Goal: Transaction & Acquisition: Purchase product/service

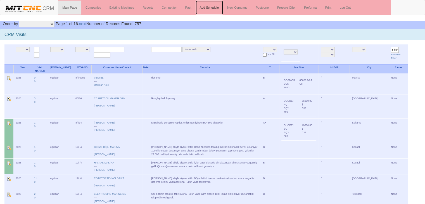
click at [192, 8] on link "Add Schedule" at bounding box center [210, 8] width 28 height 14
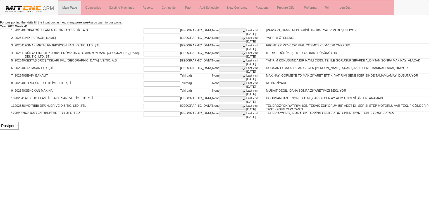
click at [156, 30] on input "text" at bounding box center [162, 30] width 37 height 5
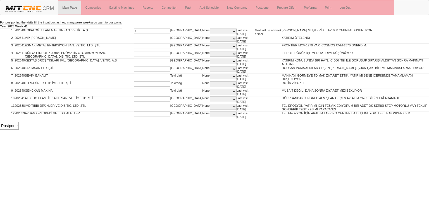
type input "1"
click at [141, 37] on input "text" at bounding box center [152, 38] width 37 height 5
type input "10"
type input "100"
type input "1"
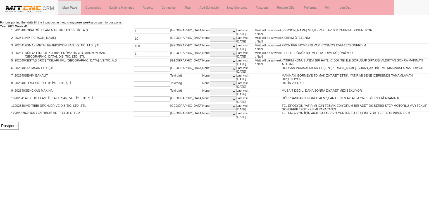
type input "10"
type input "1"
type input "5"
type input "10"
type input "100"
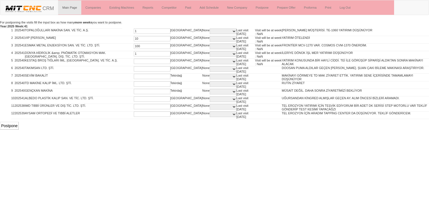
type input "1"
click at [139, 91] on input "1" at bounding box center [152, 91] width 37 height 5
type input "2"
type input "1"
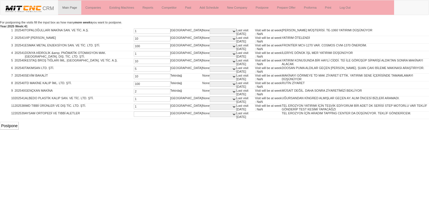
type input "1"
click at [13, 124] on input "Postpone" at bounding box center [9, 126] width 19 height 8
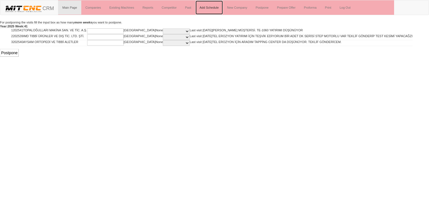
click at [217, 7] on link "Add Schedule" at bounding box center [210, 8] width 28 height 14
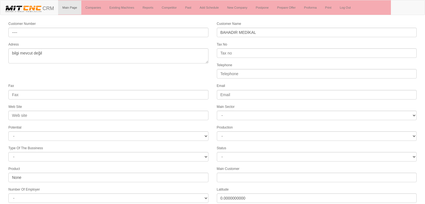
select select "1245"
select select
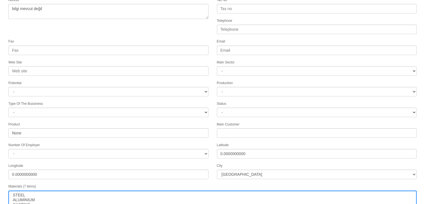
scroll to position [93, 0]
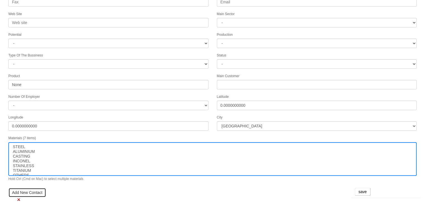
click at [30, 189] on link "Add New Contact" at bounding box center [27, 192] width 38 height 9
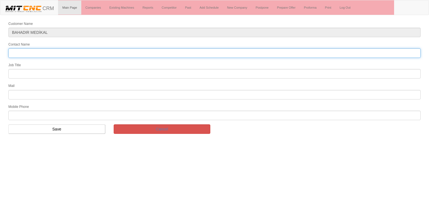
click at [41, 56] on input "Contact Name" at bounding box center [214, 52] width 412 height 9
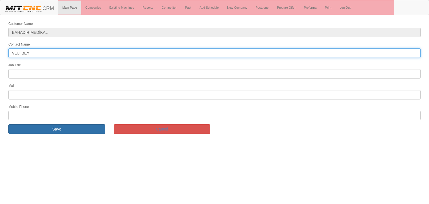
type input "VELİ BEY"
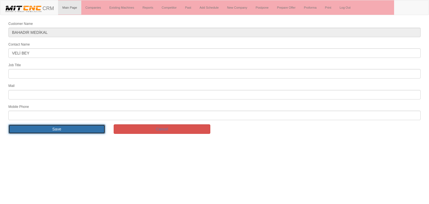
click at [81, 128] on input "Save" at bounding box center [56, 128] width 97 height 9
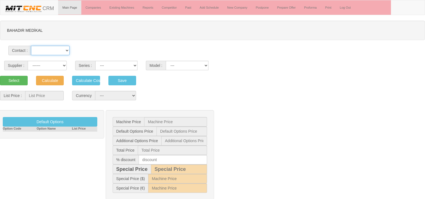
click at [57, 52] on select "VELİ BEY" at bounding box center [50, 50] width 38 height 9
select select "33446"
click at [31, 46] on select "VELİ BEY" at bounding box center [50, 50] width 38 height 9
click at [50, 64] on select "------ PEAKART COSMOS GFIR DUOBEI BQ DK" at bounding box center [47, 65] width 39 height 9
select select "4"
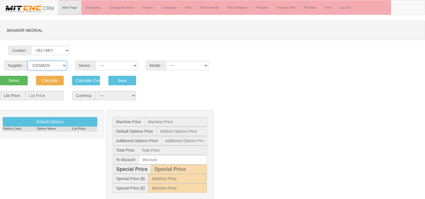
click at [28, 61] on select "------ PEAKART COSMOS GFIR DUOBEI BQ DK" at bounding box center [47, 65] width 39 height 9
click at [113, 66] on select "CVM MILLTAP MT" at bounding box center [116, 65] width 42 height 9
select select "21"
click at [95, 61] on select "CVM MILLTAP MT" at bounding box center [116, 65] width 42 height 9
click at [176, 68] on select "1050 1160 1365 1370 700 800" at bounding box center [187, 65] width 43 height 9
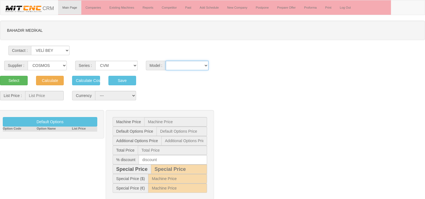
select select "301"
click at [166, 61] on select "1050 1160 1365 1370 700 800" at bounding box center [187, 65] width 43 height 9
click at [11, 81] on button "Select" at bounding box center [14, 80] width 28 height 9
type input "52.000"
select select "2"
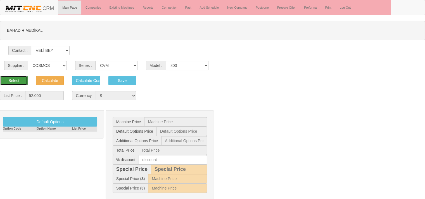
type input "52.000 $"
type input "0 $"
type input "52.000 $"
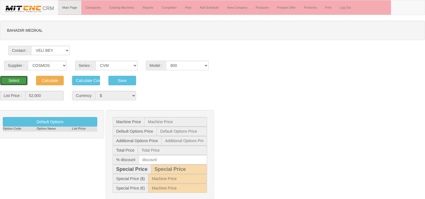
type input "1.245 $"
type input "60.177 €"
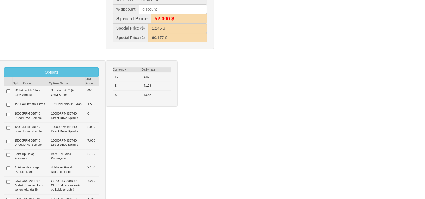
scroll to position [151, 0]
click at [8, 91] on input "checkbox" at bounding box center [8, 92] width 4 height 4
checkbox input "true"
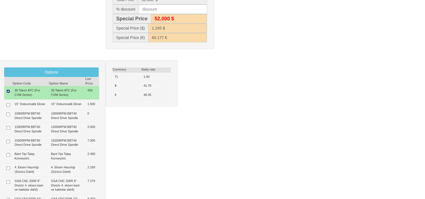
type input "450 $"
type input "52.450 $"
type input "52.400 $"
type input "1.255 $"
type input "60.698 €"
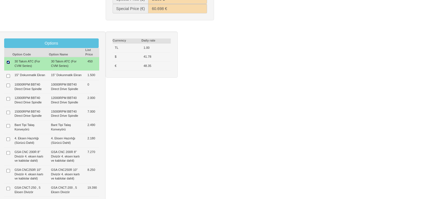
scroll to position [181, 0]
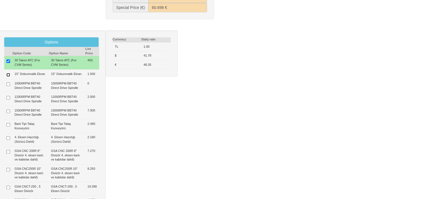
click at [8, 76] on input "checkbox" at bounding box center [8, 75] width 4 height 4
checkbox input "true"
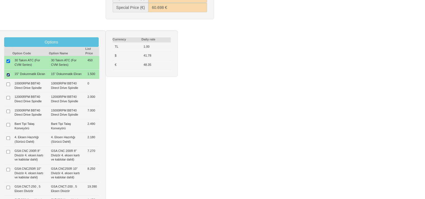
type input "1.950 $"
type input "53.950 $"
type input "54.000 $"
type input "1.291 $"
type input "62.434 €"
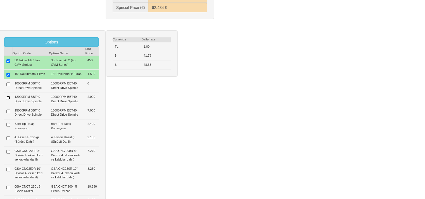
click at [8, 100] on input "checkbox" at bounding box center [8, 98] width 4 height 4
checkbox input "true"
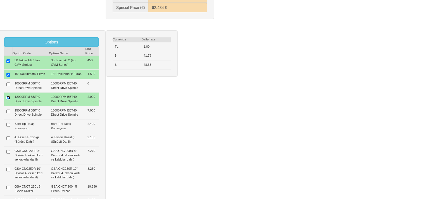
type input "3.950 $"
type input "55.950 $"
type input "56.000 $"
type input "1.339 $"
type input "64.748 €"
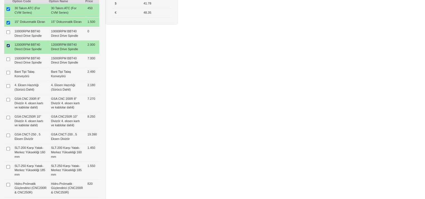
scroll to position [234, 0]
click at [10, 101] on td at bounding box center [8, 103] width 8 height 18
click at [8, 101] on input "checkbox" at bounding box center [8, 100] width 4 height 4
checkbox input "true"
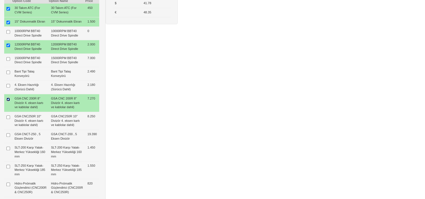
type input "11.220 $"
type input "63.220 $"
type input "63.200 $"
type input "1.513 $"
type input "73.161 €"
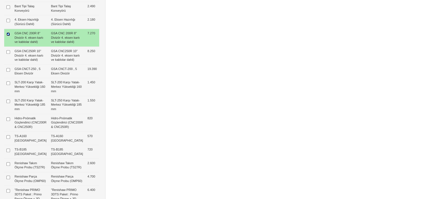
scroll to position [301, 0]
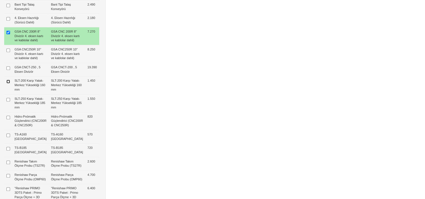
click at [8, 84] on input "checkbox" at bounding box center [8, 82] width 4 height 4
checkbox input "true"
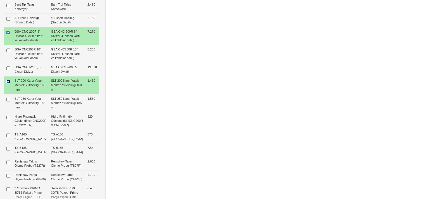
type input "12.670 $"
type input "64.670 $"
type input "64.700 $"
type input "1.548 $"
type input "74.840 €"
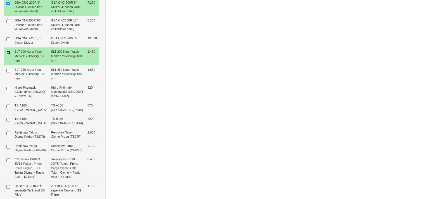
scroll to position [334, 0]
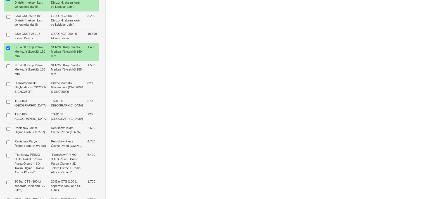
click at [8, 97] on td at bounding box center [8, 88] width 8 height 18
click at [7, 86] on input "checkbox" at bounding box center [8, 84] width 4 height 4
checkbox input "true"
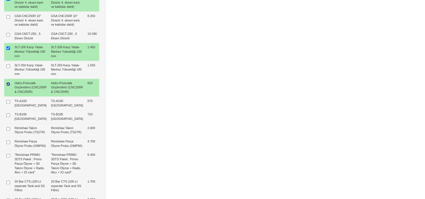
type input "13.490 $"
type input "65.490 $"
type input "65.500 $"
type input "1.567 $"
type input "75.788 €"
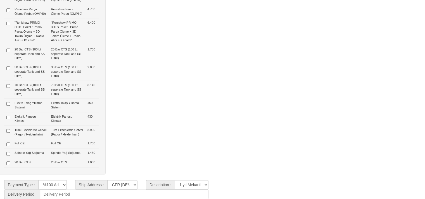
scroll to position [503, 0]
click at [8, 143] on input "checkbox" at bounding box center [8, 145] width 4 height 4
checkbox input "true"
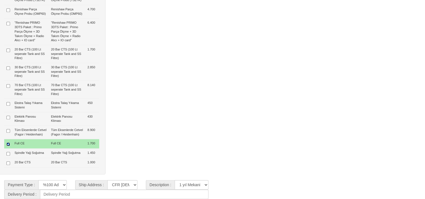
type input "15.190 $"
type input "67.190 $"
type input "67.200 $"
type input "1.608 $"
type input "77.756 €"
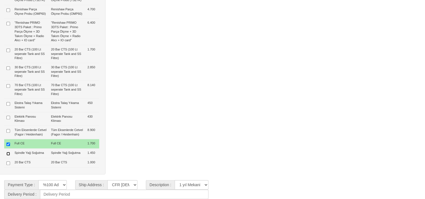
click at [8, 152] on input "checkbox" at bounding box center [8, 154] width 4 height 4
checkbox input "true"
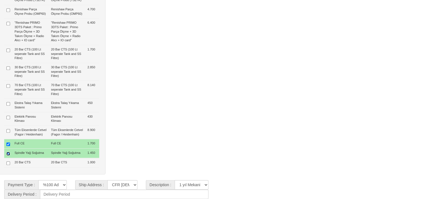
type input "16.640 $"
type input "68.640 $"
type input "68.600 $"
type input "1.643 $"
type input "79.434 €"
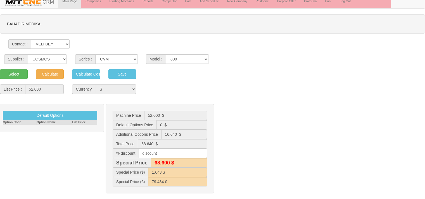
scroll to position [1, 0]
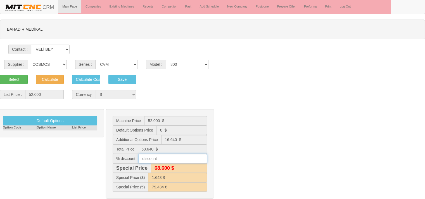
click at [168, 160] on input "text" at bounding box center [173, 158] width 68 height 9
type input "10"
type input "68.000 $"
type input "1.626 $"
type input "77.853 €"
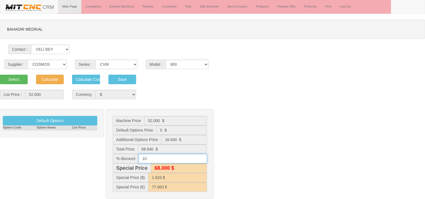
type input "61.800 $"
type input "1.479 $"
type input "64.341 €"
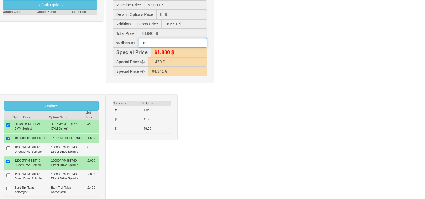
scroll to position [115, 0]
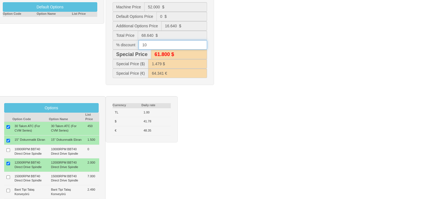
type input "1"
type input "9"
type input "68.600 $"
type input "1.643 $"
type input "79.434 €"
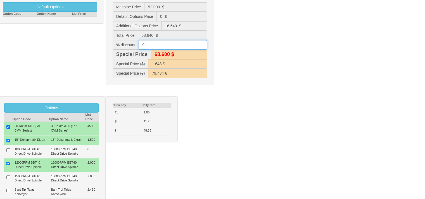
type input "62.500 $"
type input "1.495 $"
type input "65.779 €"
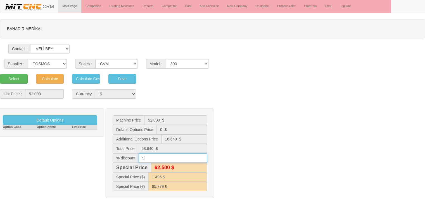
scroll to position [0, 0]
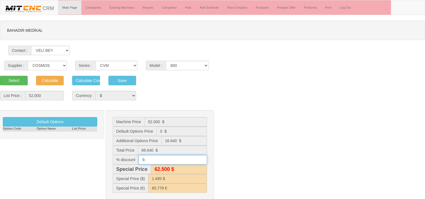
type input "9.1"
type input "62.400 $"
type input "1.493 $"
type input "65.635 €"
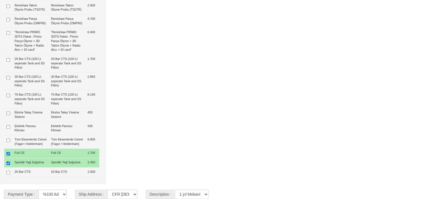
scroll to position [503, 0]
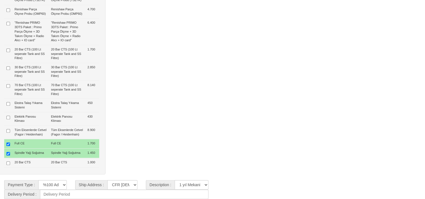
type input "9.1"
click at [77, 195] on input at bounding box center [124, 194] width 168 height 9
type input "60 GÜN"
click at [185, 186] on select "**********" at bounding box center [192, 184] width 34 height 9
select select "4"
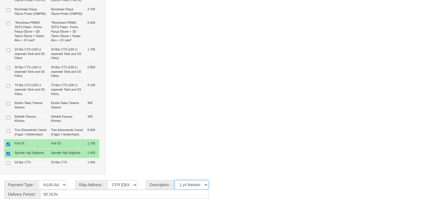
click at [175, 180] on select "**********" at bounding box center [192, 184] width 34 height 9
click at [116, 185] on select "CFR İZMİT CIF/İZMİT (Gümrük Vergisi , Nakliye ve KDV Dahil Değildir.) CIF/İSTAN…" at bounding box center [122, 184] width 30 height 9
select select "5"
click at [107, 180] on select "CFR İZMİT CIF/İZMİT (Gümrük Vergisi , Nakliye ve KDV Dahil Değildir.) CIF/İSTAN…" at bounding box center [122, 184] width 30 height 9
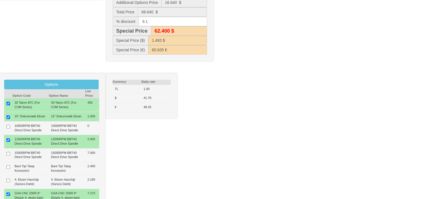
scroll to position [0, 0]
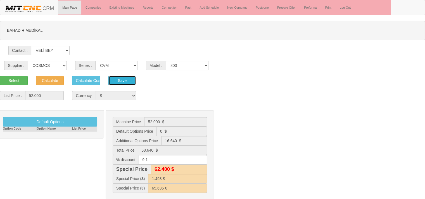
click at [128, 79] on button "Save" at bounding box center [122, 80] width 28 height 9
click at [178, 68] on select "1050 1160 1365 1370 700 800" at bounding box center [187, 65] width 43 height 9
click at [109, 67] on select "CVM MILLTAP MT" at bounding box center [116, 65] width 42 height 9
click at [165, 82] on div "Select Calculate Calculate Cost Save" at bounding box center [212, 80] width 433 height 9
click at [182, 68] on select "1050 1160 1365 1370 700 800" at bounding box center [187, 65] width 43 height 9
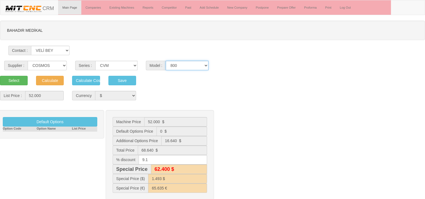
select select "300"
click at [166, 61] on select "1050 1160 1365 1370 700 800" at bounding box center [187, 65] width 43 height 9
click at [23, 81] on button "Select" at bounding box center [14, 80] width 28 height 9
type input "49.000"
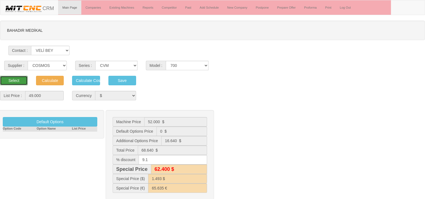
type input "49.000 $"
type input "0 $"
type input "49.000 $"
type input "44.500 $"
type input "1.066 $"
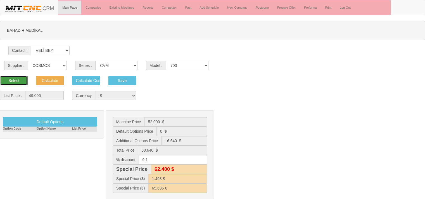
type input "46.855 €"
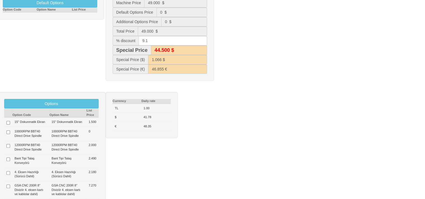
scroll to position [120, 0]
drag, startPoint x: 152, startPoint y: 38, endPoint x: 0, endPoint y: 51, distance: 152.5
click at [0, 51] on div "Default Options Option Code Option Name List Price Machine Price 49.000 $ Defau…" at bounding box center [212, 39] width 433 height 96
type input "49.000 $"
type input "1.173 $"
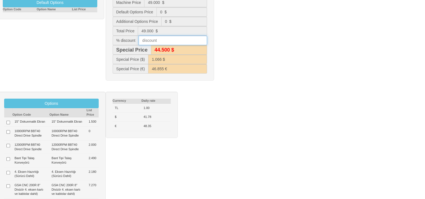
type input "56.705 €"
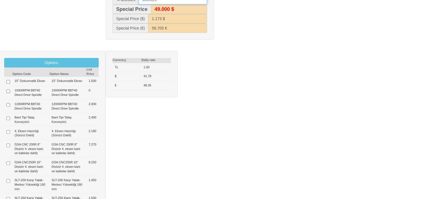
scroll to position [161, 0]
click at [8, 81] on input "checkbox" at bounding box center [8, 82] width 4 height 4
checkbox input "true"
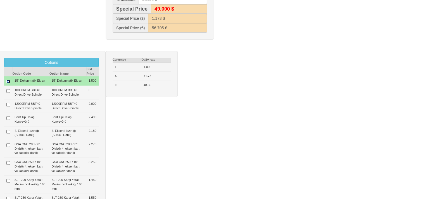
type input "1.500 $"
type input "50.500 $"
type input "1.209 $"
type input "58.441 €"
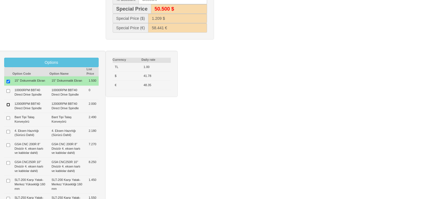
click at [6, 107] on input "checkbox" at bounding box center [8, 105] width 4 height 4
checkbox input "true"
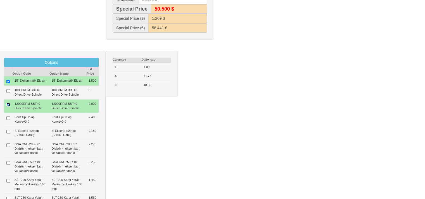
type input "3.500 $"
type input "52.500 $"
type input "1.257 $"
type input "60.756 €"
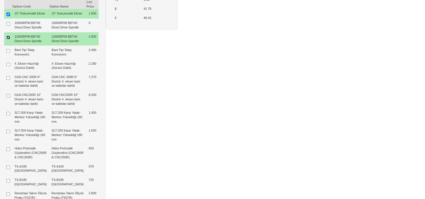
scroll to position [230, 0]
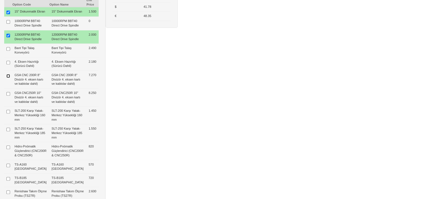
click at [7, 78] on input "checkbox" at bounding box center [8, 76] width 4 height 4
checkbox input "true"
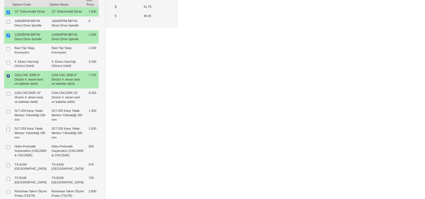
type input "10.770 $"
type input "59.770 $"
type input "59.800 $"
type input "1.431 $"
type input "69.169 €"
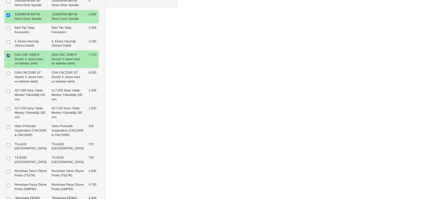
scroll to position [251, 0]
click at [8, 30] on input "checkbox" at bounding box center [8, 28] width 4 height 4
checkbox input "true"
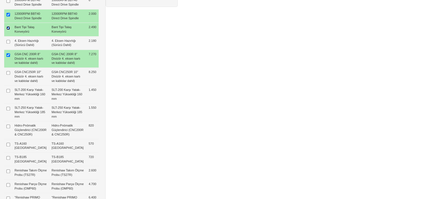
type input "13.260 $"
type input "62.260 $"
type input "62.300 $"
type input "1.490 $"
type input "72.051 €"
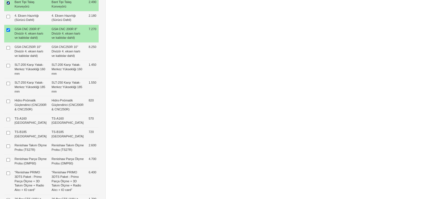
scroll to position [277, 0]
click at [7, 67] on input "checkbox" at bounding box center [8, 65] width 4 height 4
checkbox input "true"
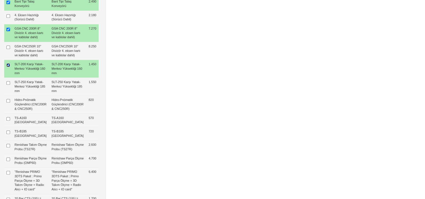
type input "14.710 $"
type input "63.710 $"
type input "63.700 $"
type input "1.525 $"
type input "73.729 €"
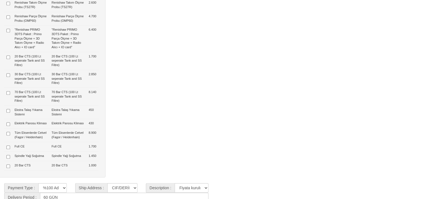
scroll to position [425, 0]
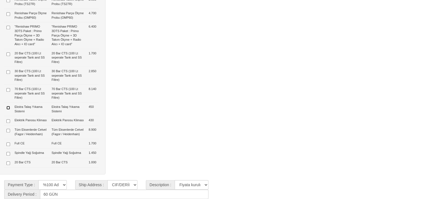
click at [9, 110] on input "checkbox" at bounding box center [8, 108] width 4 height 4
checkbox input "true"
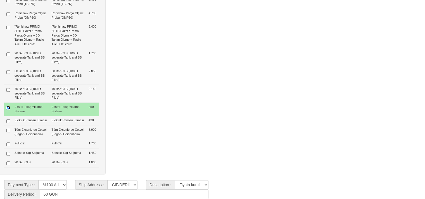
type input "15.160 $"
type input "64.160 $"
type input "64.200 $"
type input "1.536 $"
type input "74.249 €"
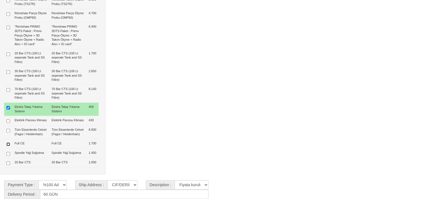
click at [8, 146] on input "checkbox" at bounding box center [8, 145] width 4 height 4
checkbox input "true"
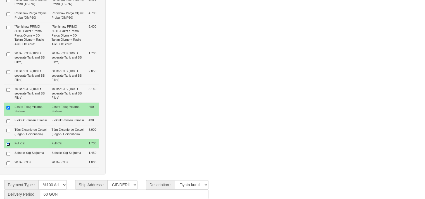
type input "16.860 $"
type input "65.860 $"
type input "65.900 $"
type input "1.576 $"
type input "76.217 €"
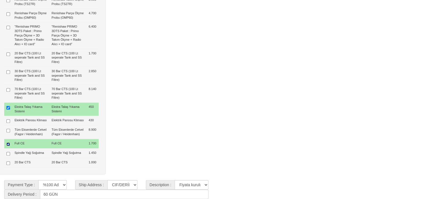
scroll to position [459, 0]
click at [8, 152] on input "checkbox" at bounding box center [8, 154] width 4 height 4
checkbox input "true"
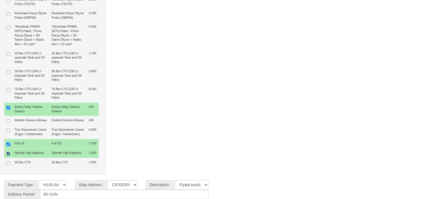
type input "18.310 $"
type input "67.310 $"
type input "67.300 $"
type input "1.611 $"
type input "77.895 €"
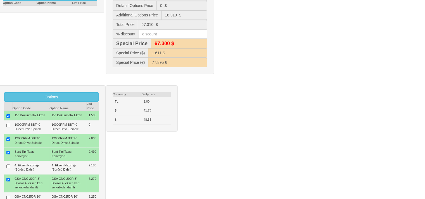
scroll to position [126, 0]
click at [150, 30] on input "text" at bounding box center [173, 34] width 68 height 9
type input "25"
type input "66.600 $"
type input "1.595 $"
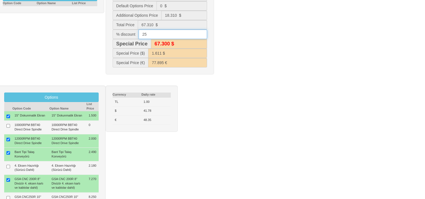
type input "76.345 €"
type input "50.500 $"
type input "1.208 $"
type input "43.816 €"
type input "2"
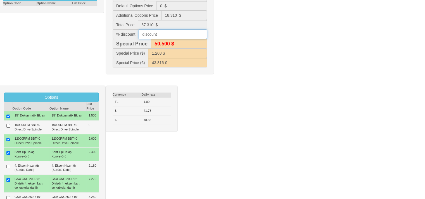
type input "66.000 $"
type input "1.579 $"
type input "74.810 €"
type input "67.300 $"
type input "1.611 $"
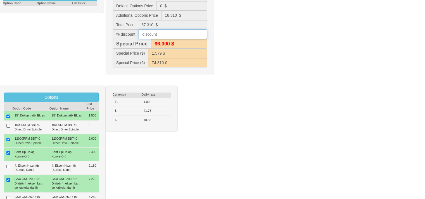
type input "77.895 €"
type input "12"
type input "59.200 $"
type input "1.418 $"
type input "60.322 €"
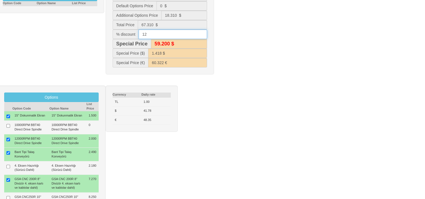
type input "12"
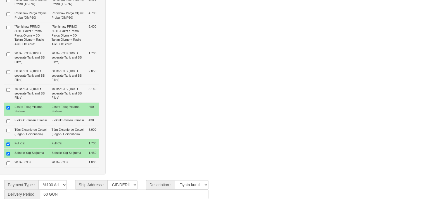
scroll to position [459, 0]
click at [47, 194] on input "60 GÜN" at bounding box center [124, 194] width 168 height 9
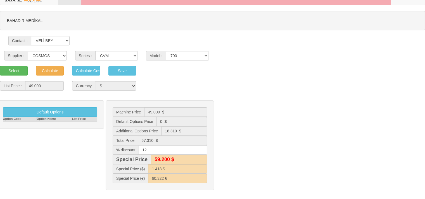
scroll to position [0, 0]
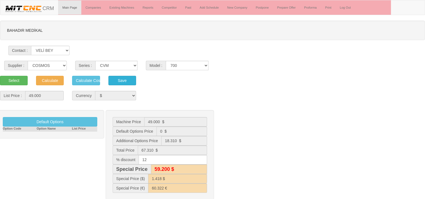
type input "70 GÜN"
click at [120, 82] on button "Save" at bounding box center [122, 80] width 28 height 9
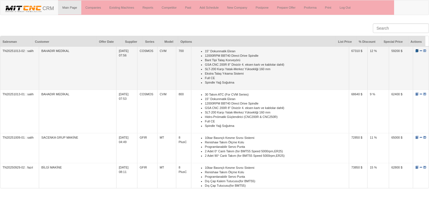
click at [415, 50] on span at bounding box center [416, 50] width 3 height 3
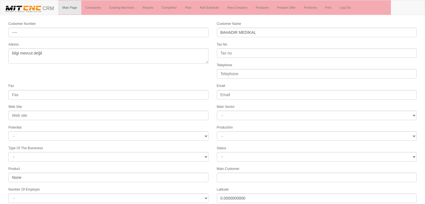
select select "1245"
select select
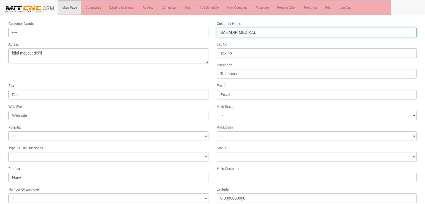
click at [257, 33] on input "BAHADIR MEDİKAL" at bounding box center [317, 32] width 200 height 9
type input "BAHADIR TIBBİ ALETLER"
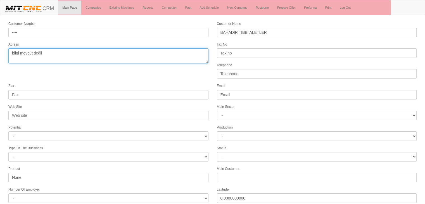
click at [88, 58] on textarea "bilgi mevcut değil" at bounding box center [108, 55] width 200 height 15
type textarea "b"
paste textarea "[PERSON_NAME] OSB Mah. Vali M. [PERSON_NAME]ci Bul. No:29/1 [GEOGRAPHIC_DATA] -…"
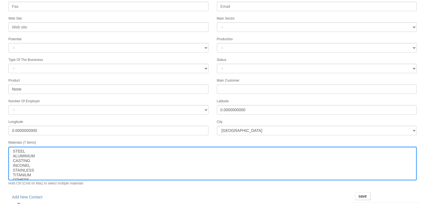
scroll to position [106, 0]
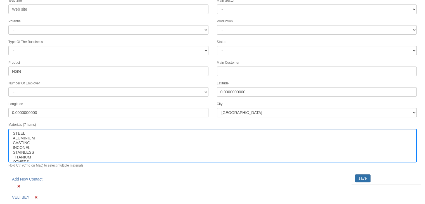
type textarea "[PERSON_NAME] OSB MAH. VALİ [PERSON_NAME] CEBECİ BUL. NO:29/1 [GEOGRAPHIC_DATA]…"
click at [358, 174] on input "save" at bounding box center [363, 178] width 16 height 8
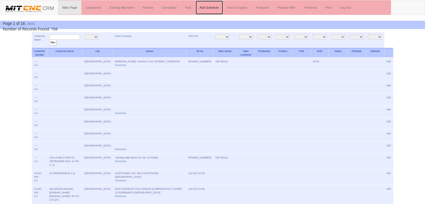
click at [213, 7] on link "Add Schedule" at bounding box center [210, 8] width 28 height 14
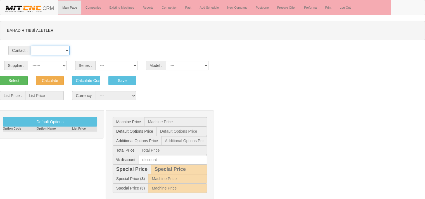
click at [46, 50] on select "VELİ BEY" at bounding box center [50, 50] width 38 height 9
select select "33446"
click at [31, 46] on select "VELİ BEY" at bounding box center [50, 50] width 38 height 9
click at [45, 64] on select "------ PEAKART COSMOS GFIR DUOBEI BQ DK" at bounding box center [47, 65] width 39 height 9
select select "4"
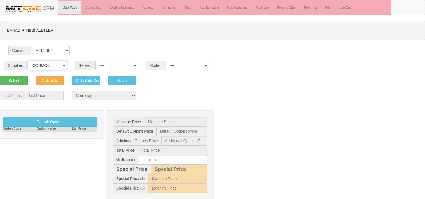
click at [28, 61] on select "------ PEAKART COSMOS GFIR DUOBEI BQ DK" at bounding box center [47, 65] width 39 height 9
click at [122, 66] on select "CVM MILLTAP MT" at bounding box center [116, 65] width 42 height 9
select select "21"
click at [95, 61] on select "CVM MILLTAP MT" at bounding box center [116, 65] width 42 height 9
click at [182, 62] on select "1050 1160 1365 1370 700 800" at bounding box center [187, 65] width 43 height 9
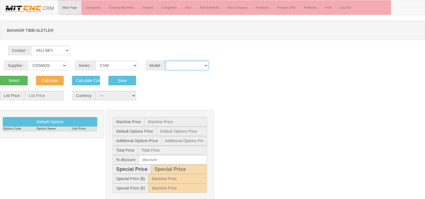
click at [166, 61] on select "1050 1160 1365 1370 700 800" at bounding box center [187, 65] width 43 height 9
click at [185, 63] on select "1050 1160 1365 1370 700 800" at bounding box center [187, 65] width 43 height 9
select select "301"
click at [166, 61] on select "1050 1160 1365 1370 700 800" at bounding box center [187, 65] width 43 height 9
click at [20, 78] on button "Select" at bounding box center [14, 80] width 28 height 9
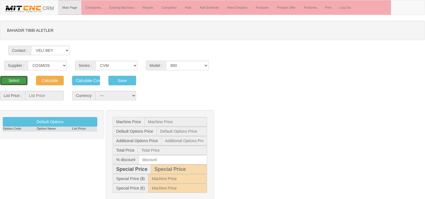
type input "52.000"
select select "2"
type input "52.000 $"
type input "0 $"
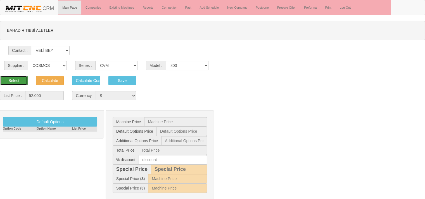
type input "52.000 $"
type input "1.245 $"
type input "60.177 €"
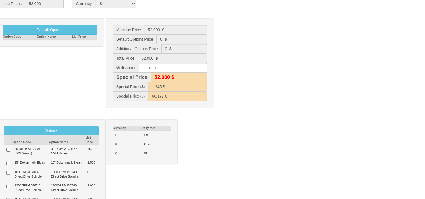
scroll to position [173, 0]
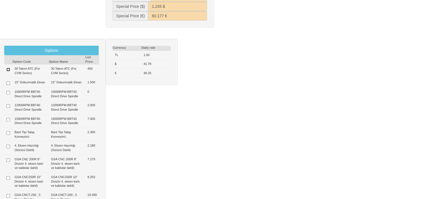
click at [8, 70] on input "checkbox" at bounding box center [8, 70] width 4 height 4
checkbox input "true"
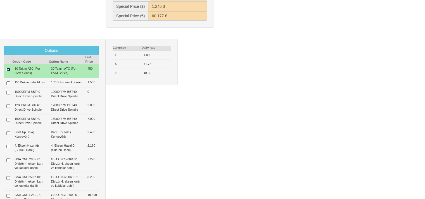
type input "450 $"
type input "52.450 $"
type input "52.400 $"
type input "1.255 $"
type input "60.698 €"
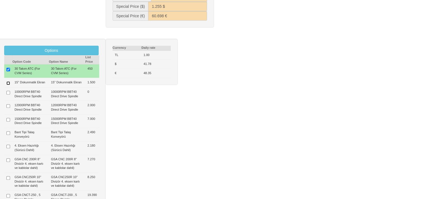
click at [9, 82] on input "checkbox" at bounding box center [8, 84] width 4 height 4
checkbox input "true"
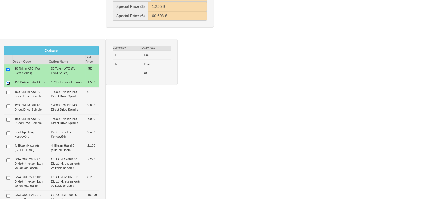
type input "1.950 $"
type input "53.950 $"
type input "54.000 $"
type input "1.291 $"
type input "62.434 €"
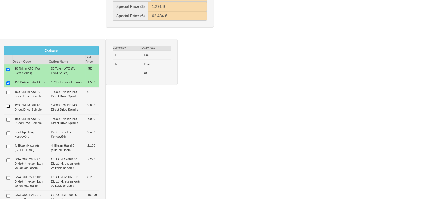
click at [8, 108] on input "checkbox" at bounding box center [8, 106] width 4 height 4
checkbox input "true"
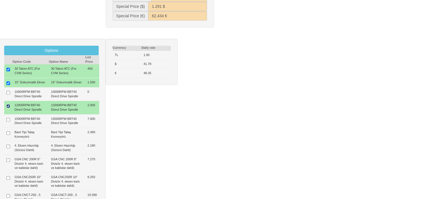
type input "3.950 $"
type input "55.950 $"
type input "56.000 $"
type input "1.339 $"
type input "64.748 €"
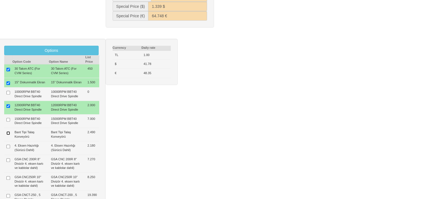
click at [8, 135] on input "checkbox" at bounding box center [8, 134] width 4 height 4
checkbox input "true"
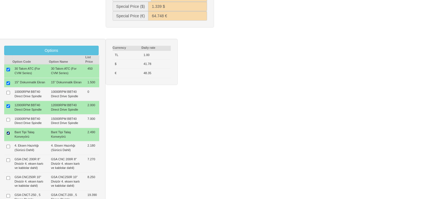
type input "6.440 $"
type input "58.440 $"
type input "58.400 $"
type input "1.399 $"
type input "67.630 €"
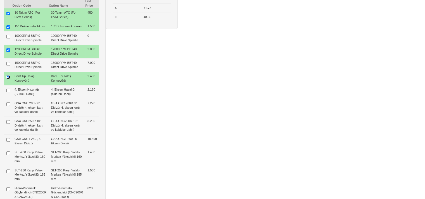
scroll to position [229, 0]
click at [8, 106] on input "checkbox" at bounding box center [8, 104] width 4 height 4
checkbox input "true"
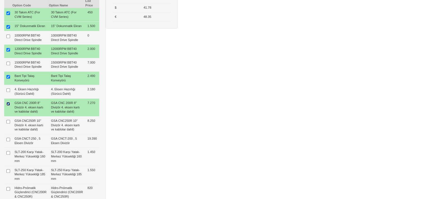
type input "13.710 $"
type input "65.710 $"
type input "65.700 $"
type input "1.573 $"
type input "76.043 €"
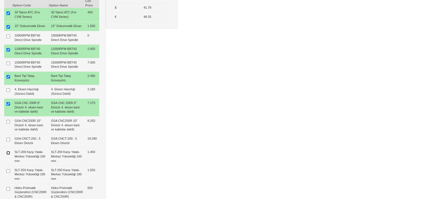
click at [7, 155] on input "checkbox" at bounding box center [8, 153] width 4 height 4
checkbox input "true"
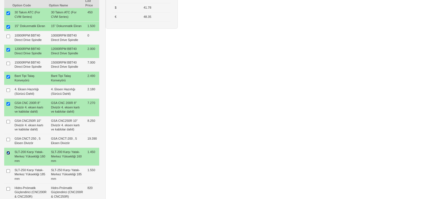
type input "15.160 $"
type input "67.160 $"
type input "67.200 $"
type input "1.607 $"
type input "77.721 €"
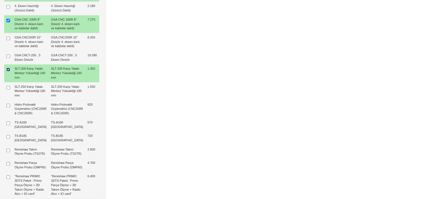
scroll to position [315, 0]
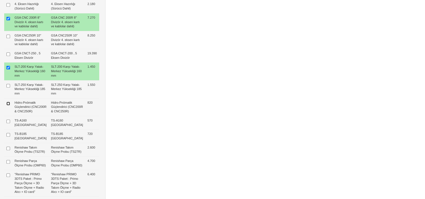
click at [8, 106] on input "checkbox" at bounding box center [8, 104] width 4 height 4
checkbox input "true"
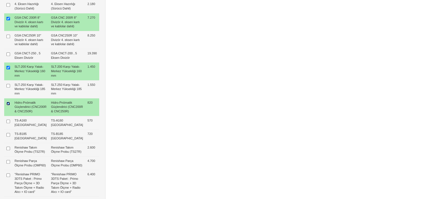
type input "15.980 $"
type input "67.980 $"
type input "68.000 $"
type input "1.627 $"
type input "78.670 €"
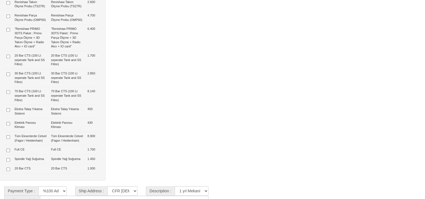
scroll to position [461, 0]
click at [9, 111] on input "checkbox" at bounding box center [8, 110] width 4 height 4
checkbox input "true"
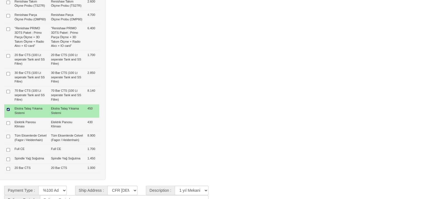
type input "16.430 $"
type input "68.430 $"
type input "68.400 $"
type input "1.638 $"
type input "79.191 €"
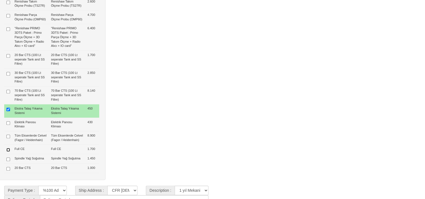
click at [7, 152] on input "checkbox" at bounding box center [8, 150] width 4 height 4
checkbox input "true"
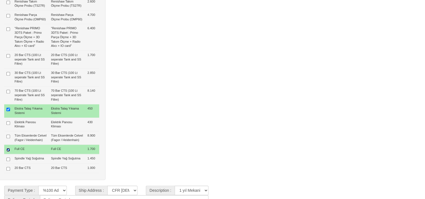
type input "18.130 $"
type input "70.130 $"
type input "70.100 $"
type input "1.679 $"
type input "81.158 €"
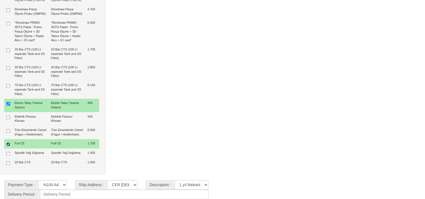
scroll to position [482, 0]
click at [8, 156] on input "checkbox" at bounding box center [8, 154] width 4 height 4
checkbox input "true"
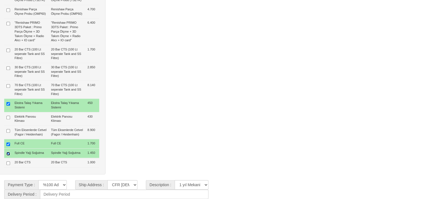
type input "19.580 $"
type input "71.580 $"
type input "71.600 $"
type input "1.713 $"
type input "82.836 €"
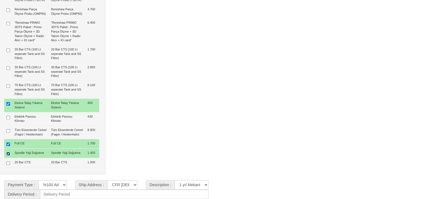
scroll to position [503, 0]
click at [82, 197] on input at bounding box center [124, 194] width 168 height 9
type input "65 GÜN"
click at [179, 183] on select "**********" at bounding box center [192, 184] width 34 height 9
select select "4"
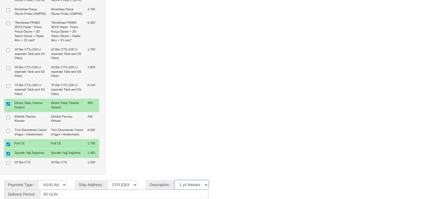
click at [175, 180] on select "**********" at bounding box center [192, 184] width 34 height 9
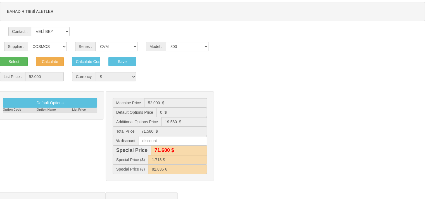
scroll to position [0, 0]
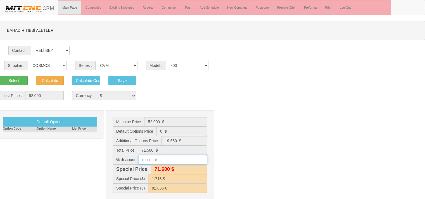
click at [177, 161] on input "text" at bounding box center [173, 159] width 68 height 9
type input "10"
type input "70.900 $"
type input "1.696 $"
type input "81.188 €"
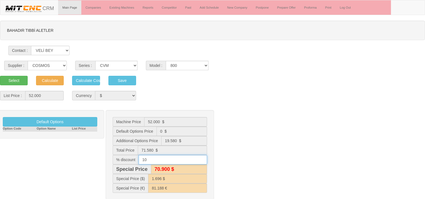
type input "64.400 $"
type input "1.542 $"
type input "67.097 €"
click at [232, 156] on div "Default Options Option Code Option Name List Price Machine Price 52.000 $ Defau…" at bounding box center [212, 158] width 433 height 96
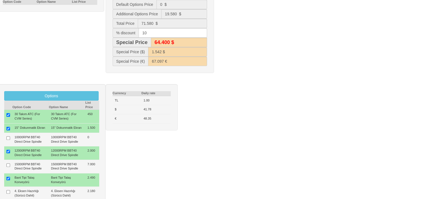
scroll to position [127, 0]
click at [159, 36] on input "10" at bounding box center [173, 32] width 68 height 9
type input "12"
type input "70.900 $"
type input "1.696 $"
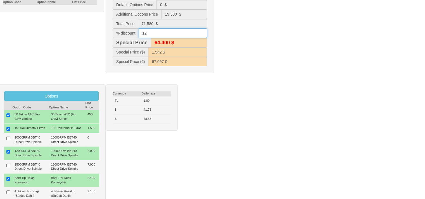
type input "81.188 €"
type input "63.000 $"
type input "1.508 $"
type input "64.148 €"
type input "1"
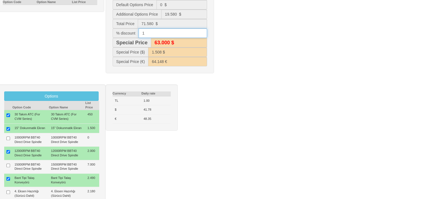
type input "70.900 $"
type input "1.696 $"
type input "81.188 €"
type input "13"
type input "62.300 $"
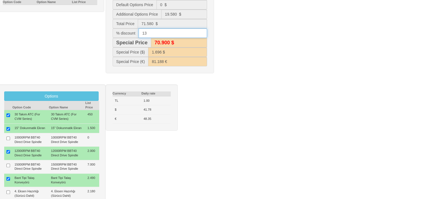
type input "1.491 $"
type input "62.699 €"
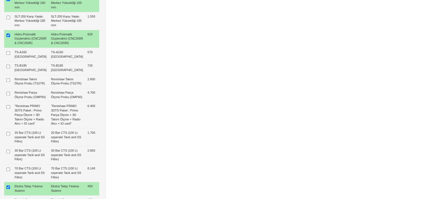
scroll to position [503, 0]
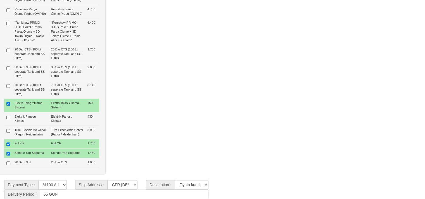
type input "13"
click at [127, 183] on select "CFR İZMİT CIF/İZMİT (Gümrük Vergisi , Nakliye ve KDV Dahil Değildir.) CIF/İSTAN…" at bounding box center [122, 184] width 30 height 9
select select "5"
click at [107, 180] on select "CFR İZMİT CIF/İZMİT (Gümrük Vergisi , Nakliye ve KDV Dahil Değildir.) CIF/İSTAN…" at bounding box center [122, 184] width 30 height 9
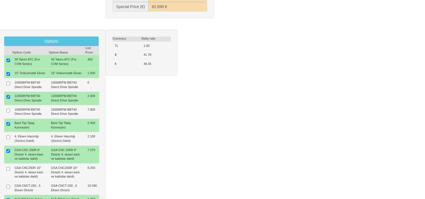
scroll to position [0, 0]
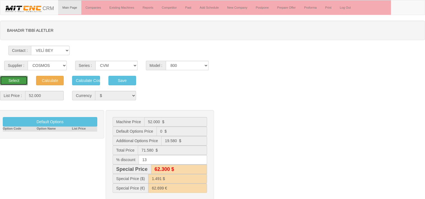
click at [21, 80] on button "Select" at bounding box center [14, 80] width 28 height 9
type input "0 $"
type input "52.000 $"
type input "45.200 $"
type input "1.083 $"
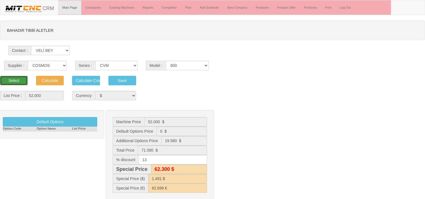
type input "45.548 €"
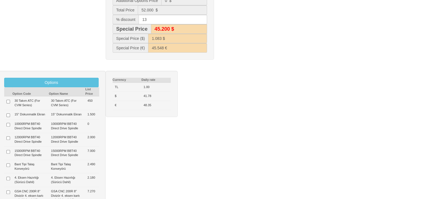
scroll to position [141, 0]
click at [8, 100] on input "checkbox" at bounding box center [8, 102] width 4 height 4
checkbox input "true"
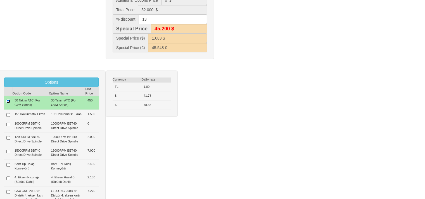
type input "450 $"
type input "52.450 $"
type input "45.600 $"
type input "1.092 $"
type input "45.942 €"
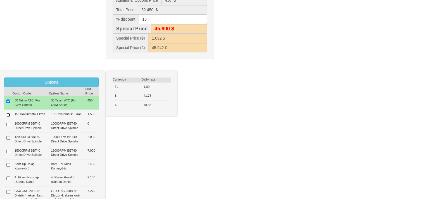
click at [8, 113] on input "checkbox" at bounding box center [8, 115] width 4 height 4
checkbox input "true"
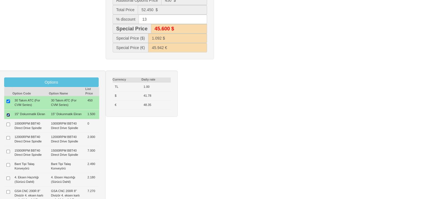
type input "1.950 $"
type input "53.950 $"
type input "46.900 $"
type input "1.123 $"
type input "47.256 €"
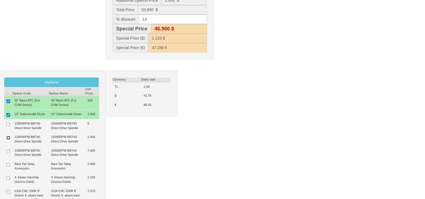
click at [7, 140] on input "checkbox" at bounding box center [8, 138] width 4 height 4
checkbox input "true"
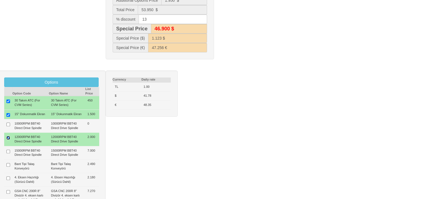
type input "3.950 $"
type input "55.950 $"
type input "48.700 $"
type input "1.165 $"
type input "49.008 €"
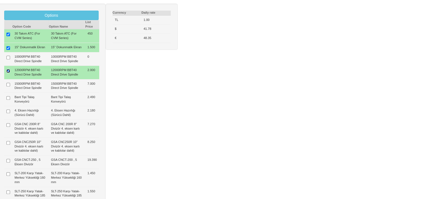
scroll to position [209, 0]
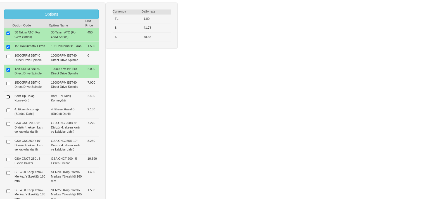
click at [8, 99] on input "checkbox" at bounding box center [8, 97] width 4 height 4
checkbox input "true"
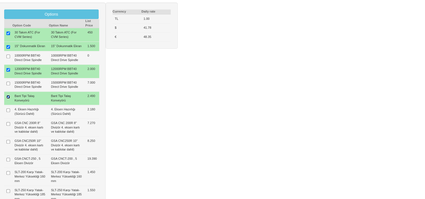
type input "6.440 $"
type input "58.440 $"
type input "50.800 $"
type input "1.217 $"
type input "51.189 €"
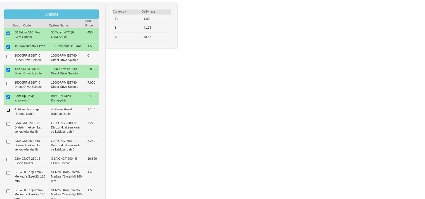
click at [7, 112] on input "checkbox" at bounding box center [8, 111] width 4 height 4
checkbox input "true"
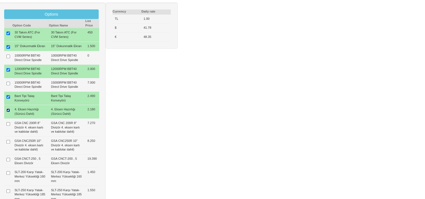
type input "8.620 $"
type input "60.620 $"
type input "52.700 $"
type input "1.262 $"
type input "53.099 €"
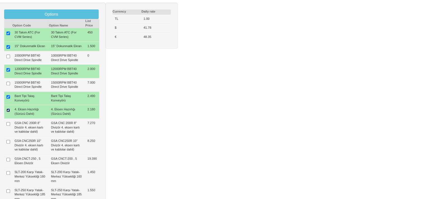
click at [7, 112] on input "checkbox" at bounding box center [8, 111] width 4 height 4
checkbox input "false"
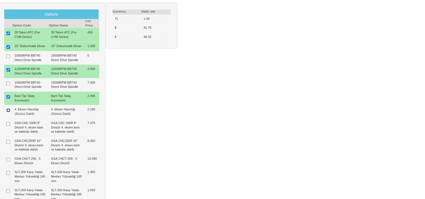
type input "6.440 $"
type input "58.440 $"
type input "50.800 $"
type input "1.217 $"
type input "51.189 €"
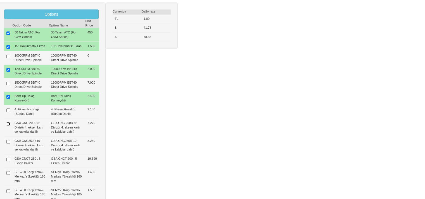
click at [6, 126] on input "checkbox" at bounding box center [8, 124] width 4 height 4
checkbox input "true"
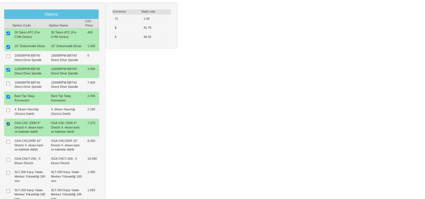
type input "13.710 $"
type input "65.710 $"
type input "57.200 $"
type input "1.368 $"
type input "57.557 €"
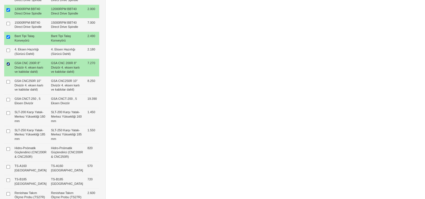
scroll to position [269, 0]
click at [7, 115] on input "checkbox" at bounding box center [8, 113] width 4 height 4
checkbox input "true"
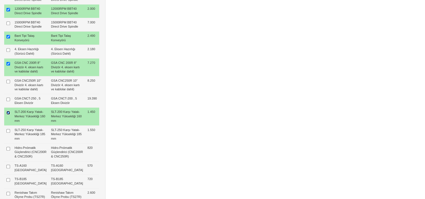
type input "15.160 $"
type input "67.160 $"
type input "58.400 $"
type input "1.398 $"
type input "58.827 €"
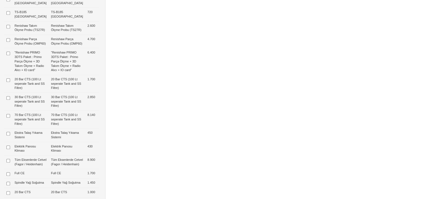
scroll to position [439, 0]
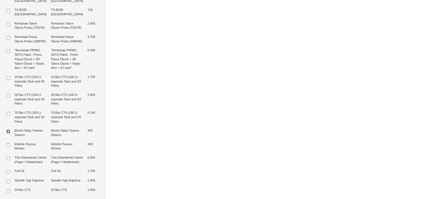
click at [10, 134] on input "checkbox" at bounding box center [8, 132] width 4 height 4
checkbox input "true"
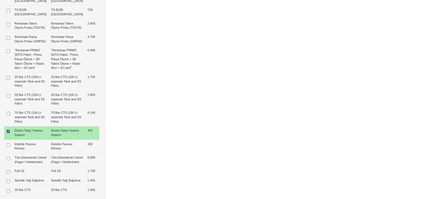
type input "15.610 $"
type input "67.610 $"
type input "58.800 $"
type input "1.408 $"
type input "59.221 €"
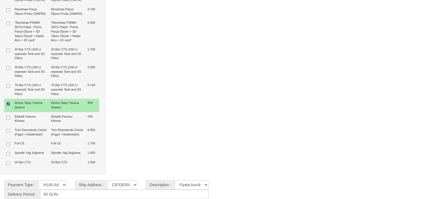
scroll to position [483, 0]
click at [8, 146] on input "checkbox" at bounding box center [8, 145] width 4 height 4
checkbox input "true"
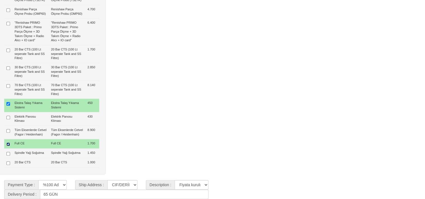
type input "17.310 $"
type input "69.310 $"
type input "60.300 $"
type input "1.443 $"
type input "60.710 €"
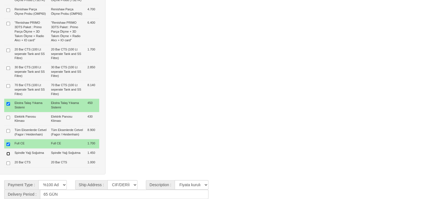
click at [8, 156] on input "checkbox" at bounding box center [8, 154] width 4 height 4
checkbox input "true"
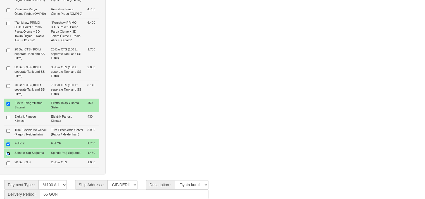
type input "18.760 $"
type input "70.760 $"
type input "61.600 $"
type input "1.473 $"
type input "61.980 €"
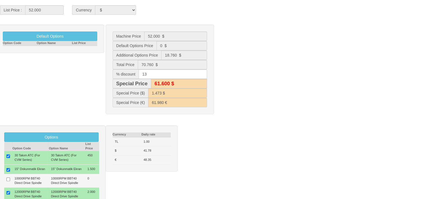
scroll to position [87, 0]
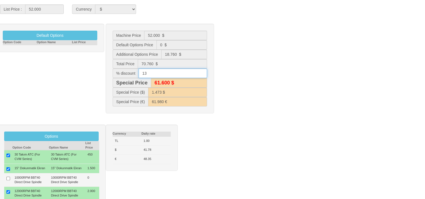
click at [148, 72] on input "13" at bounding box center [173, 73] width 68 height 9
type input "12"
type input "70.100 $"
type input "1.677 $"
type input "80.258 €"
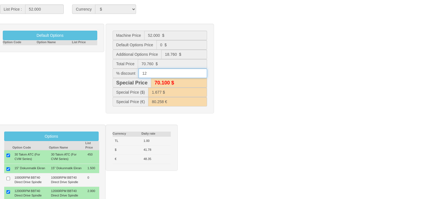
type input "62.300 $"
type input "1.490 $"
type input "63.413 €"
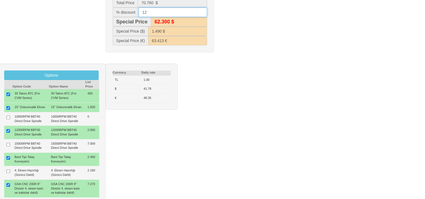
scroll to position [0, 0]
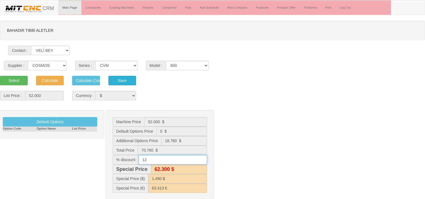
type input "12"
click at [131, 82] on button "Save" at bounding box center [122, 80] width 28 height 9
click at [197, 66] on select "1050 1160 1365 1370 700 800" at bounding box center [187, 65] width 43 height 9
select select "300"
click at [166, 61] on select "1050 1160 1365 1370 700 800" at bounding box center [187, 65] width 43 height 9
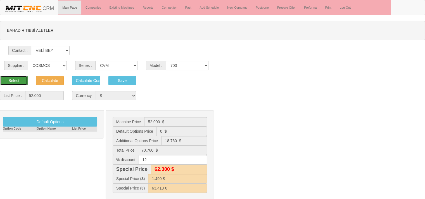
click at [22, 79] on button "Select" at bounding box center [14, 80] width 28 height 9
type input "49.000"
type input "49.000 $"
type input "0 $"
type input "49.000 $"
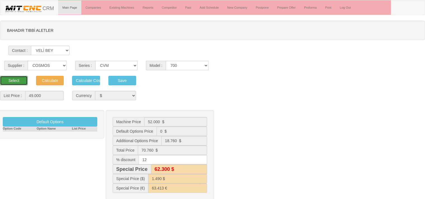
type input "43.100 $"
type input "1.032 $"
type input "43.913 €"
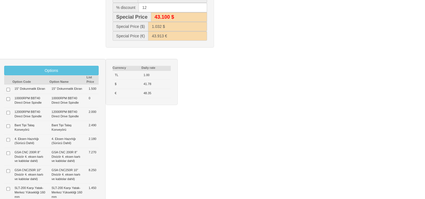
scroll to position [153, 0]
click at [7, 89] on input "checkbox" at bounding box center [8, 90] width 4 height 4
checkbox input "true"
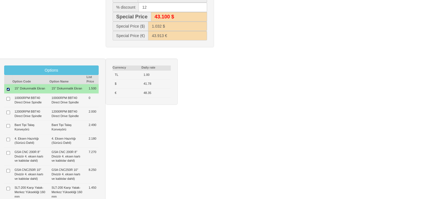
type input "1.500 $"
type input "50.500 $"
type input "44.400 $"
type input "1.064 $"
type input "45.257 €"
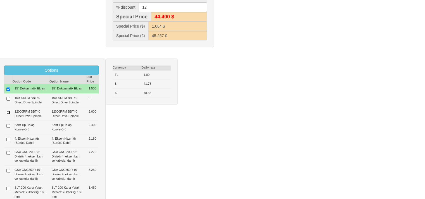
click at [9, 115] on input "checkbox" at bounding box center [8, 113] width 4 height 4
checkbox input "true"
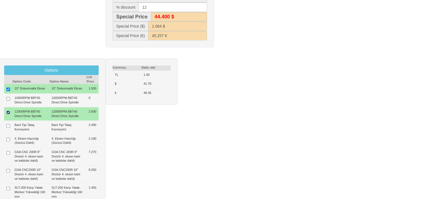
type input "3.500 $"
type input "52.500 $"
type input "46.200 $"
type input "1.106 $"
type input "47.049 €"
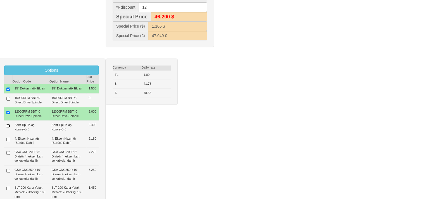
click at [8, 128] on input "checkbox" at bounding box center [8, 126] width 4 height 4
checkbox input "true"
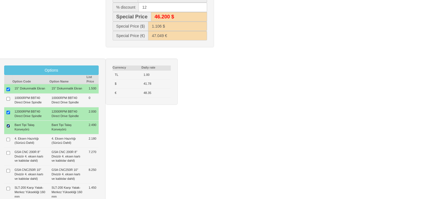
type input "5.990 $"
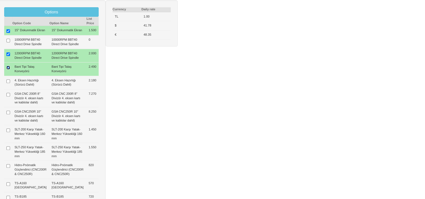
scroll to position [211, 0]
click at [8, 97] on input "checkbox" at bounding box center [8, 95] width 4 height 4
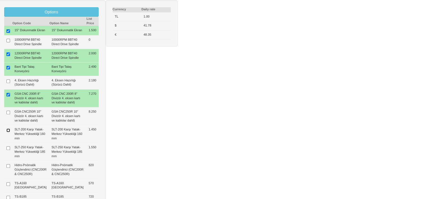
click at [8, 132] on input "checkbox" at bounding box center [8, 131] width 4 height 4
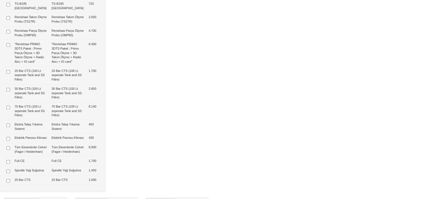
scroll to position [405, 0]
click at [9, 127] on input "checkbox" at bounding box center [8, 125] width 4 height 4
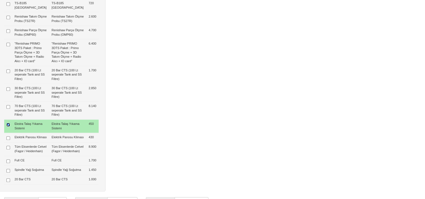
scroll to position [422, 0]
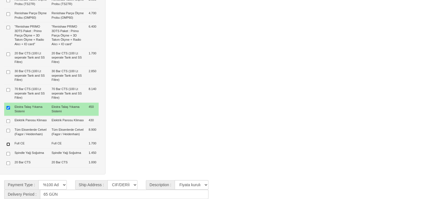
click at [9, 146] on input "checkbox" at bounding box center [8, 145] width 4 height 4
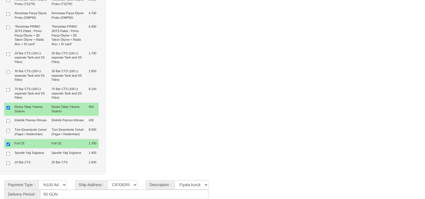
click at [8, 158] on td at bounding box center [8, 153] width 8 height 9
click at [9, 156] on input "checkbox" at bounding box center [8, 154] width 4 height 4
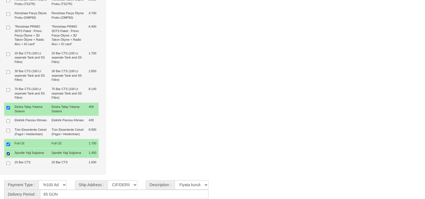
scroll to position [459, 0]
click at [91, 195] on input "65 GÜN" at bounding box center [124, 194] width 168 height 9
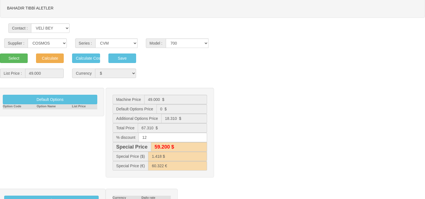
scroll to position [0, 0]
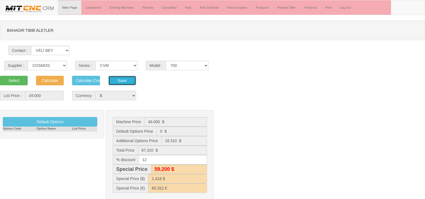
click at [120, 78] on button "Save" at bounding box center [122, 80] width 28 height 9
click at [180, 62] on select "1050 1160 1365 1370 700 800" at bounding box center [187, 65] width 43 height 9
click at [166, 61] on select "1050 1160 1365 1370 700 800" at bounding box center [187, 65] width 43 height 9
click at [18, 80] on button "Select" at bounding box center [14, 80] width 28 height 9
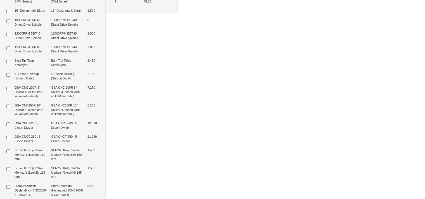
scroll to position [245, 0]
click at [56, 164] on td "SLT-200 Karşı Yatak-Merkez Yüksekliği 160 mm" at bounding box center [67, 155] width 37 height 18
click at [9, 126] on input "checkbox" at bounding box center [8, 124] width 4 height 4
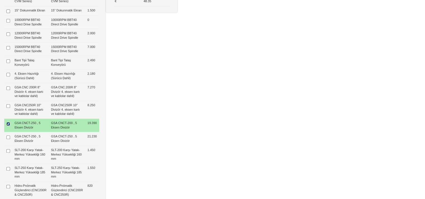
click at [9, 126] on input "checkbox" at bounding box center [8, 124] width 4 height 4
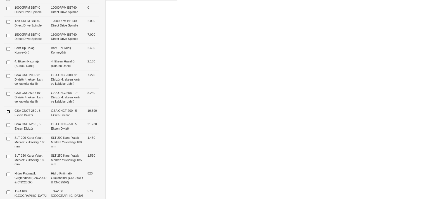
scroll to position [258, 1]
click at [9, 113] on input "checkbox" at bounding box center [8, 111] width 4 height 4
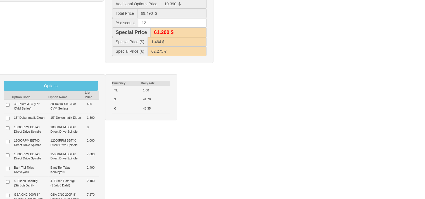
scroll to position [0, 1]
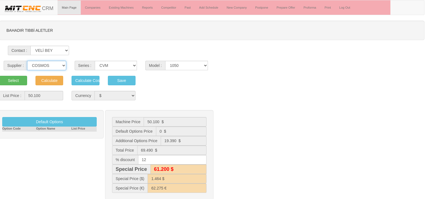
click at [49, 66] on select "------ PEAKART COSMOS GFIR DUOBEI BQ DK" at bounding box center [46, 65] width 39 height 9
click at [27, 61] on select "------ PEAKART COSMOS GFIR DUOBEI BQ DK" at bounding box center [46, 65] width 39 height 9
click at [113, 65] on select "BQ BQS BQY LZ" at bounding box center [116, 65] width 42 height 9
click at [95, 61] on select "BQ BQS BQY LZ" at bounding box center [116, 65] width 42 height 9
click at [114, 64] on select "BQ BQS BQY LZ" at bounding box center [116, 65] width 42 height 9
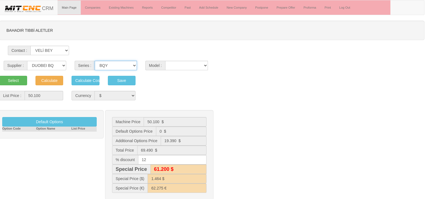
click at [95, 61] on select "BQ BQS BQY LZ" at bounding box center [116, 65] width 42 height 9
click at [177, 68] on select "400 500 630BQ" at bounding box center [186, 65] width 43 height 9
click at [165, 61] on select "400 500 630BQ" at bounding box center [186, 65] width 43 height 9
click at [18, 82] on button "Select" at bounding box center [13, 80] width 28 height 9
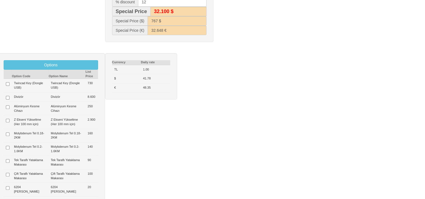
scroll to position [160, 1]
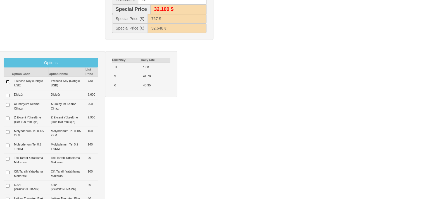
click at [6, 82] on input "checkbox" at bounding box center [8, 82] width 4 height 4
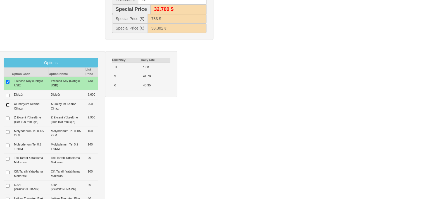
click at [8, 104] on input "checkbox" at bounding box center [8, 105] width 4 height 4
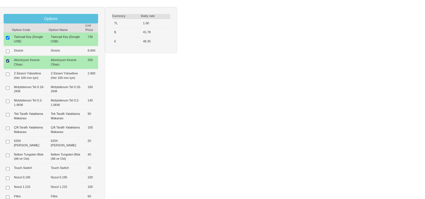
scroll to position [205, 1]
click at [7, 86] on input "checkbox" at bounding box center [8, 88] width 4 height 4
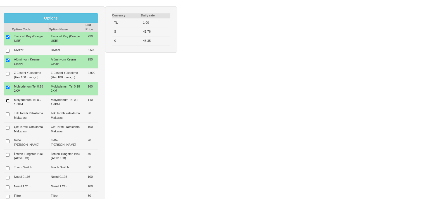
click at [7, 101] on input "checkbox" at bounding box center [8, 101] width 4 height 4
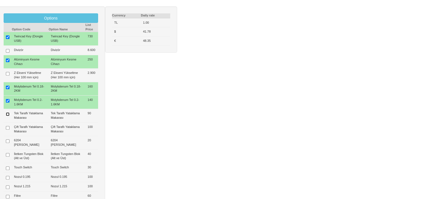
click at [7, 113] on input "checkbox" at bounding box center [8, 115] width 4 height 4
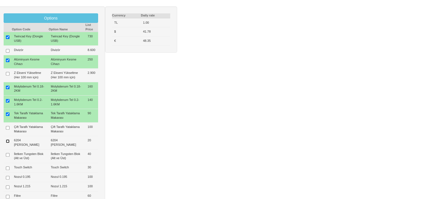
click at [7, 140] on input "checkbox" at bounding box center [8, 142] width 4 height 4
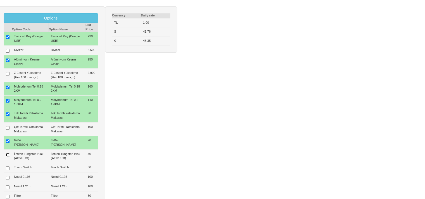
click at [7, 153] on input "checkbox" at bounding box center [8, 155] width 4 height 4
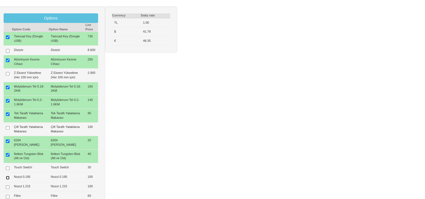
click at [7, 176] on input "checkbox" at bounding box center [8, 178] width 4 height 4
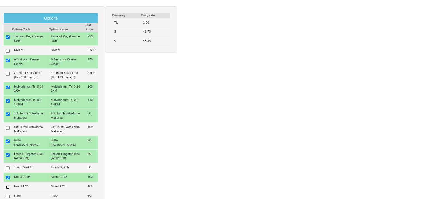
click at [9, 186] on input "checkbox" at bounding box center [8, 188] width 4 height 4
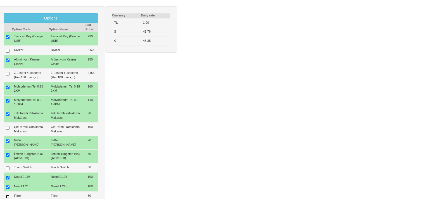
click at [7, 195] on input "checkbox" at bounding box center [8, 197] width 4 height 4
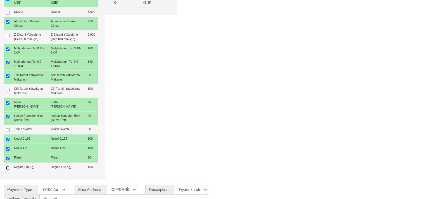
click at [7, 166] on input "checkbox" at bounding box center [8, 168] width 4 height 4
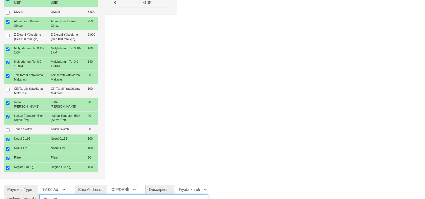
click at [75, 195] on input "75 GÜN" at bounding box center [123, 199] width 168 height 9
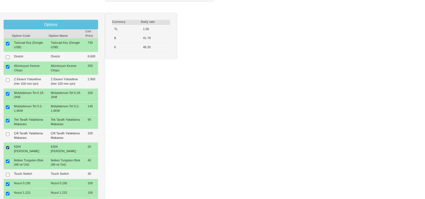
click at [7, 146] on input "checkbox" at bounding box center [8, 148] width 4 height 4
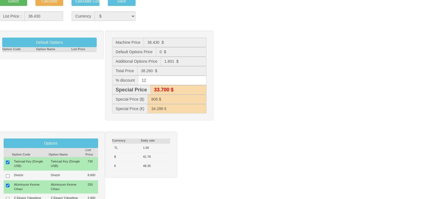
scroll to position [0, 1]
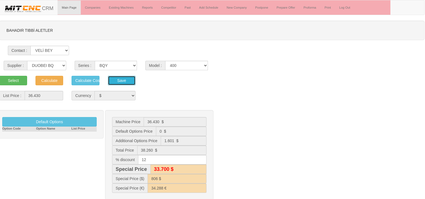
click at [122, 80] on button "Save" at bounding box center [122, 80] width 28 height 9
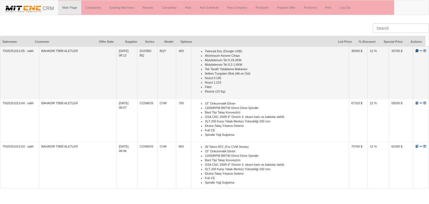
click at [415, 50] on span at bounding box center [416, 50] width 3 height 3
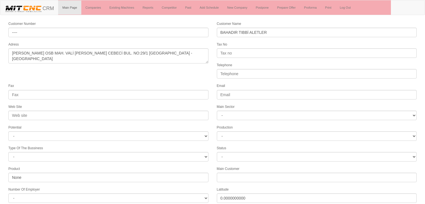
select select "1245"
select select
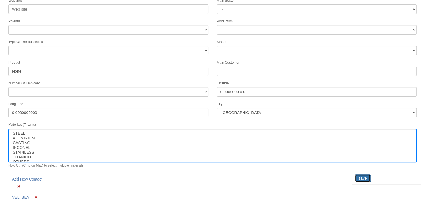
click at [361, 174] on input "save" at bounding box center [363, 178] width 16 height 8
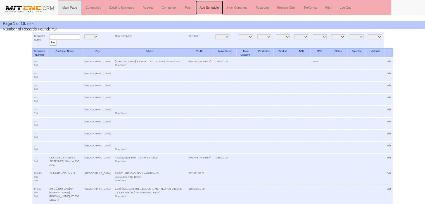
click at [208, 11] on link "Add Schedule" at bounding box center [210, 8] width 28 height 14
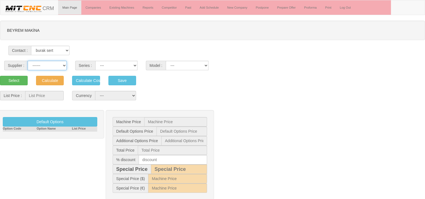
click at [46, 66] on select "------ PEAKART COSMOS GFIR DUOBEI BQ DK" at bounding box center [47, 65] width 39 height 9
select select "5"
click at [28, 61] on select "------ PEAKART COSMOS GFIR DUOBEI BQ DK" at bounding box center [47, 65] width 39 height 9
click at [115, 63] on select "MT G TX TF GANTRY AUTOMATION TS MD MYT" at bounding box center [116, 65] width 42 height 9
select select "34"
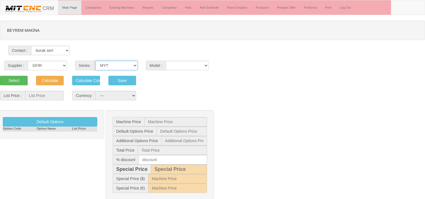
click at [95, 61] on select "MT G TX TF GANTRY AUTOMATION TS MD MYT" at bounding box center [116, 65] width 42 height 9
click at [183, 68] on select "6 6 Plus 8" at bounding box center [187, 65] width 43 height 9
select select "319"
click at [166, 61] on select "6 6 Plus 8" at bounding box center [187, 65] width 43 height 9
click at [17, 81] on button "Select" at bounding box center [14, 80] width 28 height 9
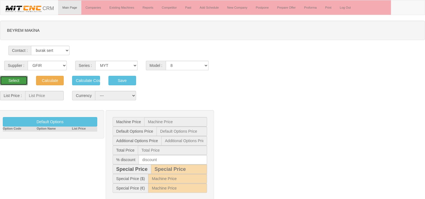
type input "66.825"
select select "2"
type input "66.825 $"
type input "0 $"
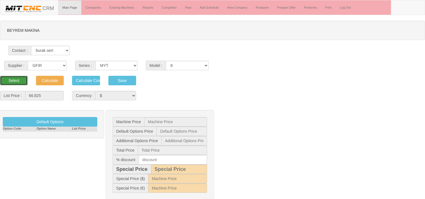
type input "66.825 $"
type input "66.800 $"
type input "1.599 $"
type input "77.333 €"
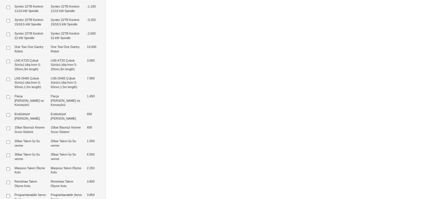
scroll to position [293, 0]
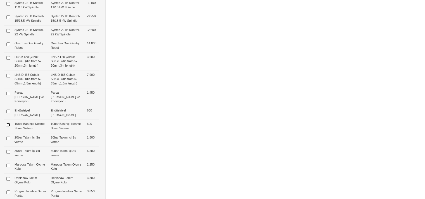
click at [9, 127] on input "checkbox" at bounding box center [8, 125] width 4 height 4
checkbox input "true"
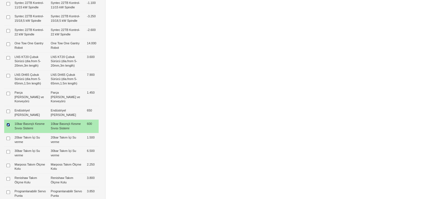
type input "600 $"
type input "67.425 $"
type input "67.400 $"
type input "1.614 $"
type input "78.028 €"
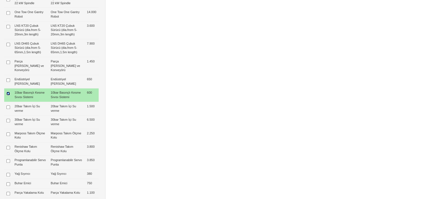
scroll to position [325, 0]
click at [7, 149] on input "checkbox" at bounding box center [8, 147] width 4 height 4
checkbox input "true"
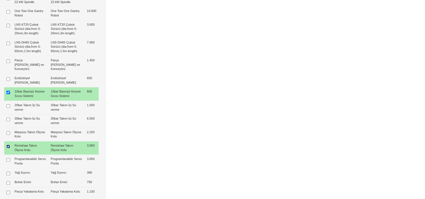
type input "4.400 $"
type input "71.225 $"
type input "71.200 $"
type input "1.705 $"
type input "82.425 €"
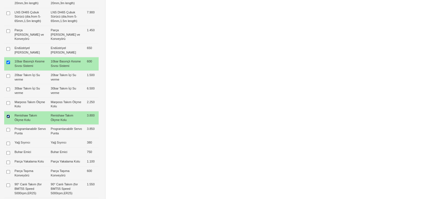
scroll to position [356, 0]
click at [10, 131] on input "checkbox" at bounding box center [8, 130] width 4 height 4
checkbox input "true"
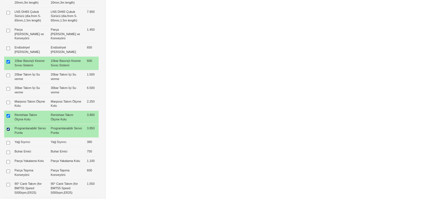
type input "8.250 $"
type input "75.075 $"
type input "75.100 $"
type input "1.797 $"
type input "86.881 €"
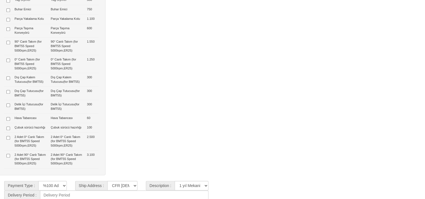
scroll to position [503, 0]
click at [7, 139] on input "checkbox" at bounding box center [8, 137] width 4 height 4
checkbox input "true"
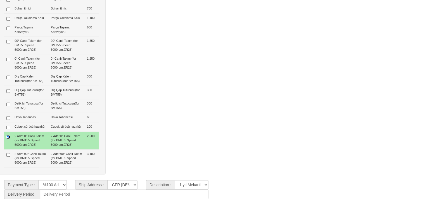
type input "10.750 $"
type input "77.575 $"
type input "77.600 $"
type input "1.857 $"
type input "89.774 €"
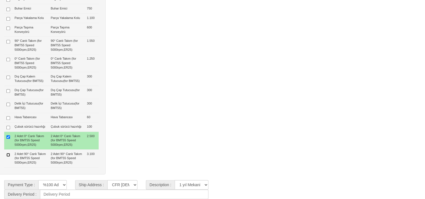
click at [8, 157] on input "checkbox" at bounding box center [8, 155] width 4 height 4
checkbox input "true"
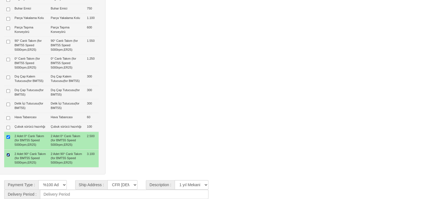
type input "13.850 $"
type input "80.675 $"
type input "80.700 $"
type input "1.931 $"
type input "93.361 €"
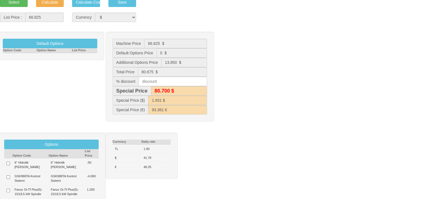
scroll to position [78, 0]
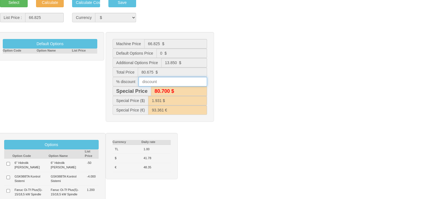
click at [154, 81] on input "text" at bounding box center [173, 81] width 68 height 9
type input "5"
type input "76.600 $"
type input "1.834 $"
type input "84.259 €"
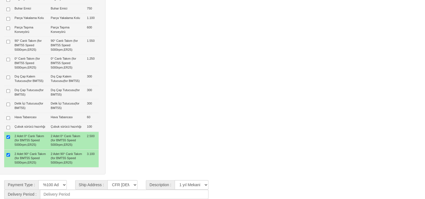
scroll to position [537, 0]
type input "5"
click at [65, 196] on input at bounding box center [124, 194] width 168 height 9
click at [65, 196] on input "STOKTAN" at bounding box center [124, 194] width 168 height 9
type input "STOKTAN TESLİM"
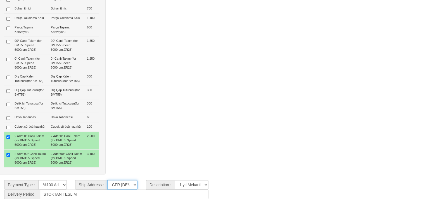
click at [123, 183] on select "CFR [DEMOGRAPHIC_DATA] CIF/İZMİT (Gümrük Vergisi , Nakliye ve KDV Dahil Değildi…" at bounding box center [122, 184] width 30 height 9
select select "5"
click at [107, 180] on select "CFR [DEMOGRAPHIC_DATA] CIF/İZMİT (Gümrük Vergisi , Nakliye ve KDV Dahil Değildi…" at bounding box center [122, 184] width 30 height 9
click at [197, 183] on select "**********" at bounding box center [192, 184] width 34 height 9
select select "4"
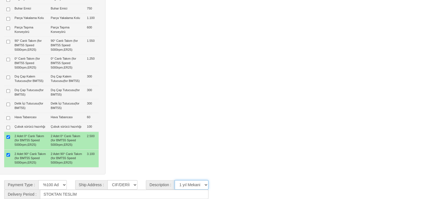
click at [175, 180] on select "**********" at bounding box center [192, 184] width 34 height 9
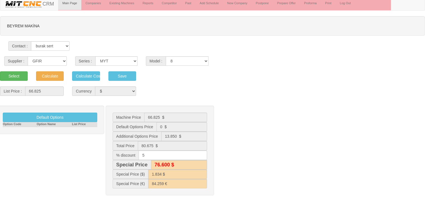
scroll to position [0, 0]
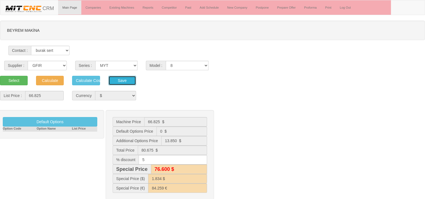
click at [122, 79] on button "Save" at bounding box center [122, 80] width 28 height 9
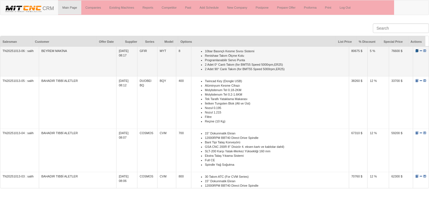
click at [415, 51] on span at bounding box center [416, 50] width 3 height 3
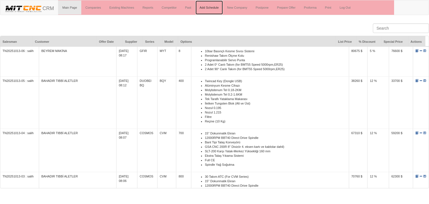
click at [217, 9] on link "Add Schedule" at bounding box center [210, 8] width 28 height 14
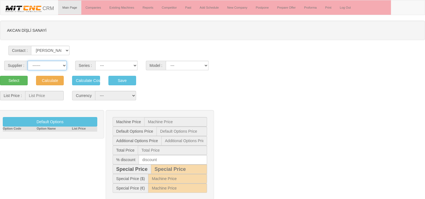
click at [59, 63] on select "------ PEAKART COSMOS GFIR DUOBEI BQ DK" at bounding box center [47, 65] width 39 height 9
select select "5"
click at [28, 61] on select "------ PEAKART COSMOS GFIR DUOBEI BQ DK" at bounding box center [47, 65] width 39 height 9
click at [108, 65] on select "MT G [GEOGRAPHIC_DATA] TF GANTRY AUTOMATION TS MD MYT" at bounding box center [116, 65] width 42 height 9
click at [95, 61] on select "MT G [GEOGRAPHIC_DATA] TF GANTRY AUTOMATION TS MD MYT" at bounding box center [116, 65] width 42 height 9
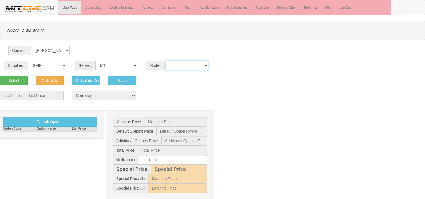
click at [183, 62] on select "10-1300 10-1300C 10-500 10-500C 10-800 10-800C 4530 6-200 8 Plus 8 PlusC 8-300 …" at bounding box center [187, 65] width 43 height 9
click at [122, 64] on select "MT G [GEOGRAPHIC_DATA] TF GANTRY AUTOMATION TS MD MYT" at bounding box center [116, 65] width 42 height 9
click at [95, 61] on select "MT G [GEOGRAPHIC_DATA] TF GANTRY AUTOMATION TS MD MYT" at bounding box center [116, 65] width 42 height 9
click at [182, 63] on select "Double Single" at bounding box center [187, 65] width 43 height 9
click at [127, 68] on select "MT G [GEOGRAPHIC_DATA] TF GANTRY AUTOMATION TS MD MYT" at bounding box center [116, 65] width 42 height 9
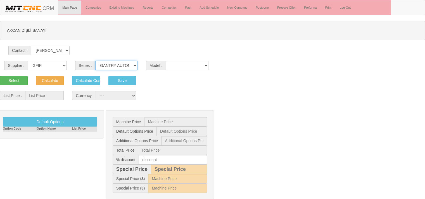
select select "23"
click at [95, 61] on select "MT G [GEOGRAPHIC_DATA] TF GANTRY AUTOMATION TS MD MYT" at bounding box center [116, 65] width 42 height 9
click at [177, 63] on select "10-1300 10-1300C 10-500 10-500C 10-800 10-800C 4530 6-200 8 Plus 8 PlusC 8-300 …" at bounding box center [187, 65] width 43 height 9
select select "309"
click at [166, 61] on select "10-1300 10-1300C 10-500 10-500C 10-800 10-800C 4530 6-200 8 Plus 8 PlusC 8-300 …" at bounding box center [187, 65] width 43 height 9
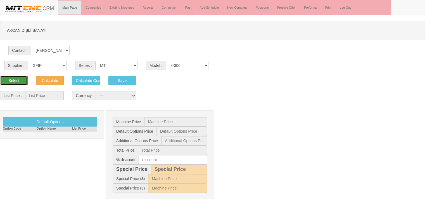
click at [20, 78] on button "Select" at bounding box center [14, 80] width 28 height 9
type input "41.175"
select select "2"
type input "41.175 $"
type input "0 $"
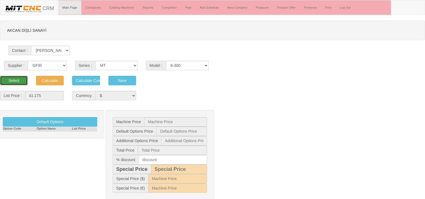
type input "0 $"
type input "41.175 $"
type input "41.200 $"
type input "986 $"
type input "47.650 €"
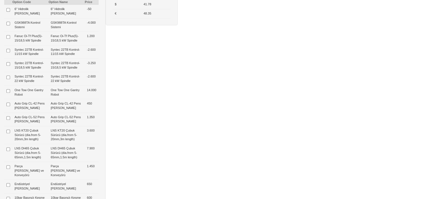
scroll to position [233, 0]
click at [8, 92] on input "checkbox" at bounding box center [8, 91] width 4 height 4
checkbox input "true"
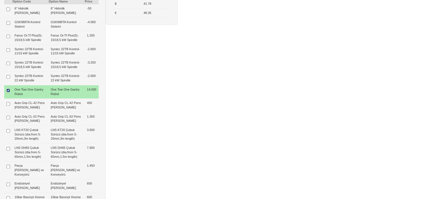
type input "14.000 $"
type input "55.175 $"
type input "55.200 $"
type input "1.321 $"
type input "63.851 €"
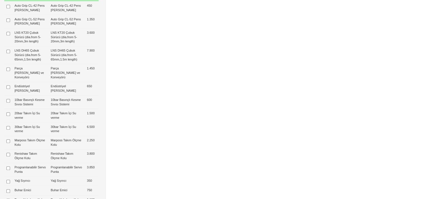
scroll to position [331, 0]
click at [9, 103] on input "checkbox" at bounding box center [8, 101] width 4 height 4
checkbox input "true"
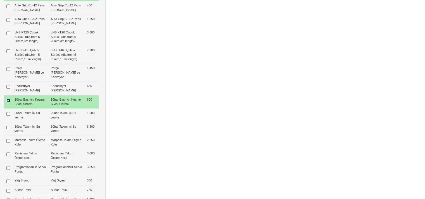
type input "14.600 $"
type input "55.775 $"
type input "55.800 $"
type input "1.335 $"
type input "64.546 €"
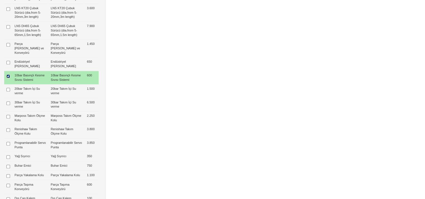
scroll to position [355, 0]
click at [8, 132] on input "checkbox" at bounding box center [8, 130] width 4 height 4
checkbox input "true"
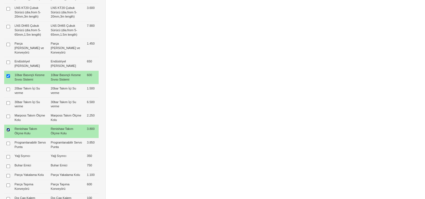
type input "18.400 $"
type input "59.575 $"
type input "59.600 $"
type input "1.426 $"
type input "68.943 €"
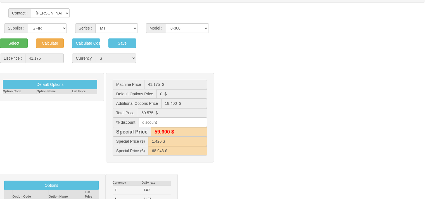
scroll to position [0, 0]
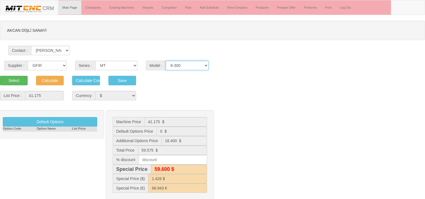
click at [185, 68] on select "10-1300 10-1300C 10-500 10-500C 10-800 10-800C 4530 6-200 8 Plus 8 PlusC 8-300 …" at bounding box center [187, 65] width 43 height 9
select select "346"
click at [166, 61] on select "10-1300 10-1300C 10-500 10-500C 10-800 10-800C 4530 6-200 8 Plus 8 PlusC 8-300 …" at bounding box center [187, 65] width 43 height 9
click at [9, 77] on button "Select" at bounding box center [14, 80] width 28 height 9
type input "49.000"
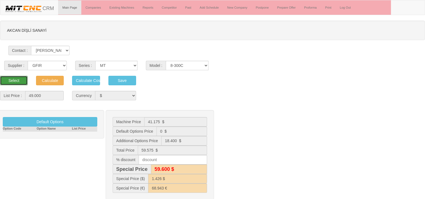
type input "49.000 $"
type input "0 $"
type input "49.000 $"
type input "1.173 $"
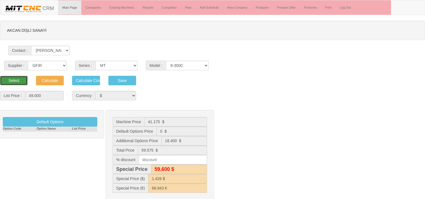
type input "56.705 €"
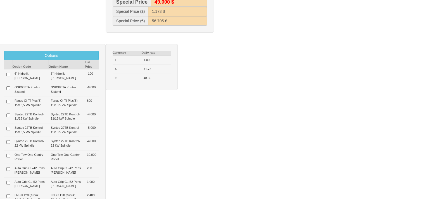
scroll to position [192, 0]
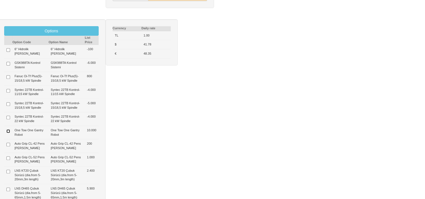
click at [8, 133] on input "checkbox" at bounding box center [8, 132] width 4 height 4
checkbox input "true"
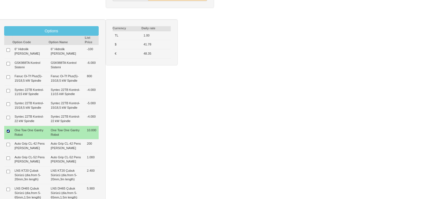
type input "10.000 $"
type input "59.000 $"
type input "1.412 $"
type input "68.278 €"
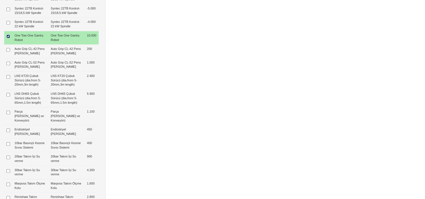
scroll to position [288, 0]
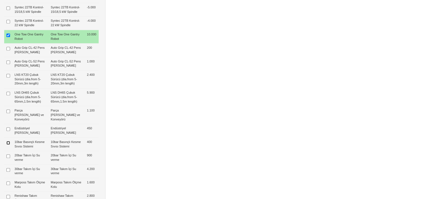
click at [8, 145] on input "checkbox" at bounding box center [8, 143] width 4 height 4
checkbox input "true"
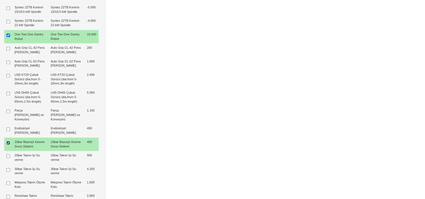
type input "10.400 $"
type input "59.400 $"
type input "1.422 $"
type input "68.741 €"
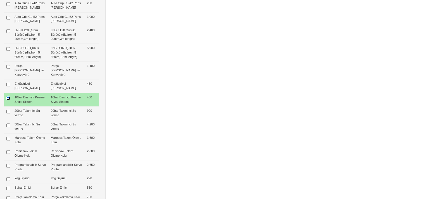
scroll to position [334, 0]
click at [7, 160] on td at bounding box center [8, 153] width 8 height 13
click at [9, 157] on td at bounding box center [8, 153] width 8 height 13
click at [7, 154] on input "checkbox" at bounding box center [8, 152] width 4 height 4
checkbox input "true"
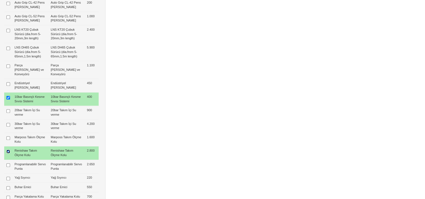
type input "13.200 $"
type input "62.200 $"
type input "1.489 $"
type input "71.981 €"
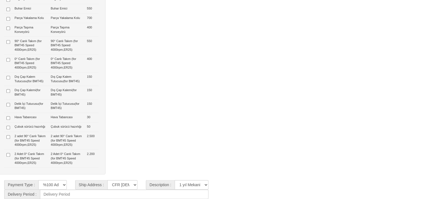
scroll to position [531, 0]
click at [8, 157] on input "checkbox" at bounding box center [8, 155] width 4 height 4
checkbox input "true"
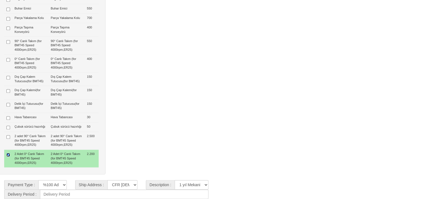
type input "15.400 $"
type input "64.400 $"
type input "1.541 $"
type input "74.527 €"
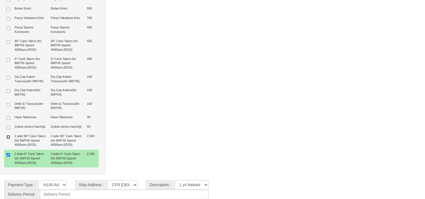
click at [9, 139] on input "checkbox" at bounding box center [8, 137] width 4 height 4
checkbox input "true"
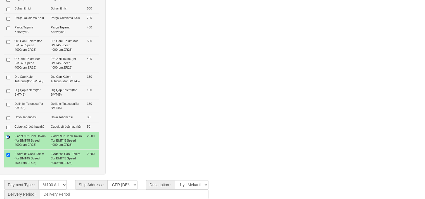
type input "17.900 $"
type input "66.900 $"
type input "1.601 $"
type input "77.420 €"
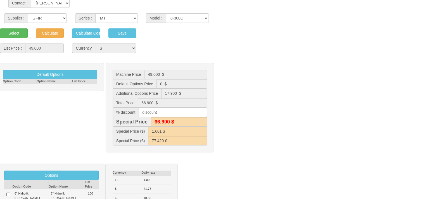
scroll to position [42, 0]
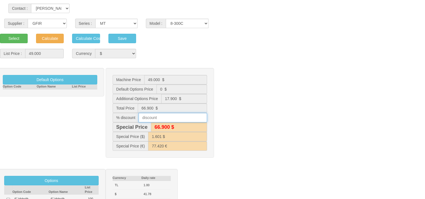
click at [169, 118] on input "text" at bounding box center [173, 117] width 68 height 9
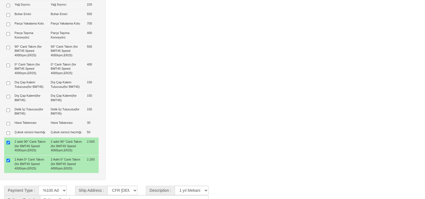
scroll to position [507, 0]
click at [8, 85] on input "checkbox" at bounding box center [8, 83] width 4 height 4
checkbox input "true"
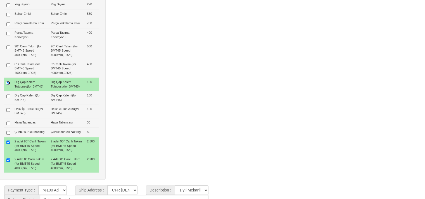
type input "18.050 $"
type input "67.050 $"
type input "67.000 $"
type input "1.605 $"
type input "77.594 €"
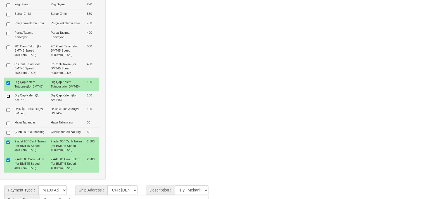
click at [8, 98] on input "checkbox" at bounding box center [8, 97] width 4 height 4
checkbox input "true"
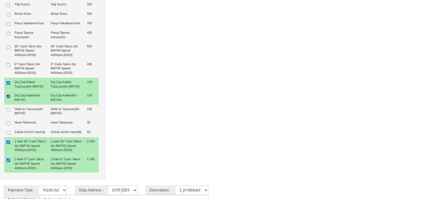
type input "18.200 $"
type input "67.200 $"
type input "1.608 $"
type input "77.767 €"
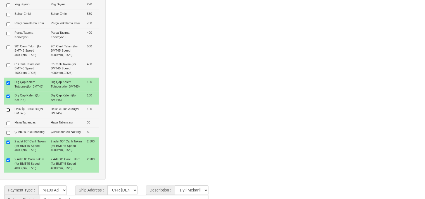
click at [6, 112] on input "checkbox" at bounding box center [8, 110] width 4 height 4
checkbox input "true"
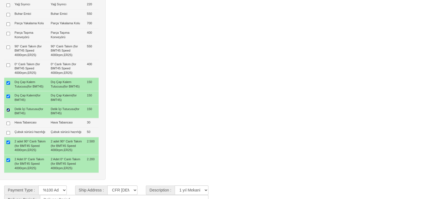
type input "18.350 $"
type input "67.350 $"
type input "67.400 $"
type input "1.612 $"
type input "77.941 €"
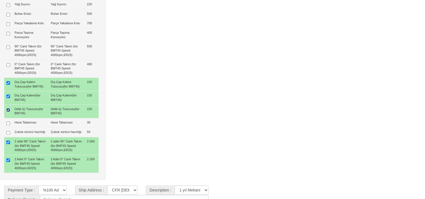
scroll to position [546, 0]
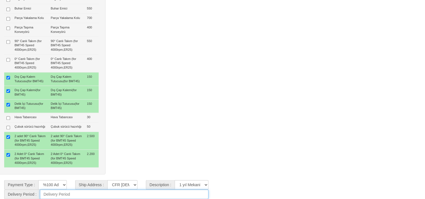
click at [61, 196] on input at bounding box center [124, 194] width 168 height 9
type input "STOKTAN TESLİM"
click at [184, 184] on select "**********" at bounding box center [192, 184] width 34 height 9
select select "4"
click at [175, 180] on select "**********" at bounding box center [192, 184] width 34 height 9
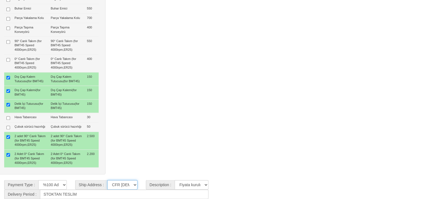
click at [127, 187] on select "CFR İZMİT CIF/İZMİT (Gümrük Vergisi , Nakliye ve KDV Dahil Değildir.) CIF/İSTAN…" at bounding box center [122, 184] width 30 height 9
select select "5"
click at [107, 180] on select "CFR İZMİT CIF/İZMİT (Gümrük Vergisi , Nakliye ve KDV Dahil Değildir.) CIF/İSTAN…" at bounding box center [122, 184] width 30 height 9
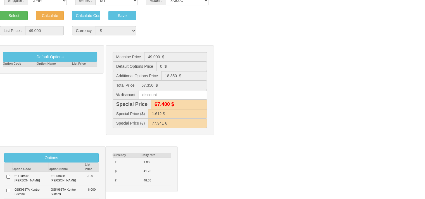
scroll to position [0, 0]
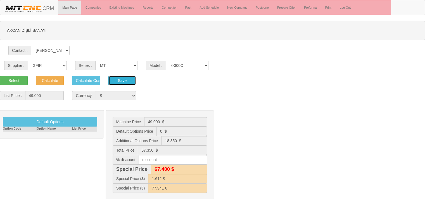
click at [125, 80] on button "Save" at bounding box center [122, 80] width 28 height 9
click at [183, 63] on select "10-1300 10-1300C 10-500 10-500C 10-800 10-800C 4530 6-200 8 Plus 8 PlusC 8-300 …" at bounding box center [187, 65] width 43 height 9
select select "316"
click at [166, 61] on select "10-1300 10-1300C 10-500 10-500C 10-800 10-800C 4530 6-200 8 Plus 8 PlusC 8-300 …" at bounding box center [187, 65] width 43 height 9
click at [17, 77] on button "Select" at bounding box center [14, 80] width 28 height 9
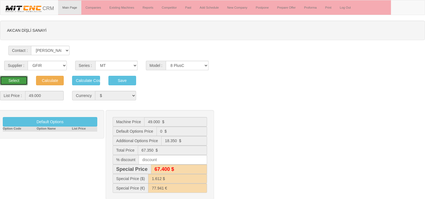
type input "59.000"
type input "59.000 $"
type input "0 $"
type input "59.000 $"
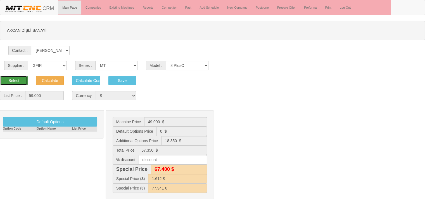
type input "1.412 $"
type input "68.278 €"
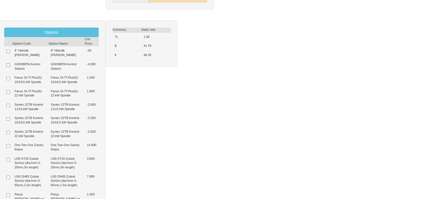
scroll to position [265, 0]
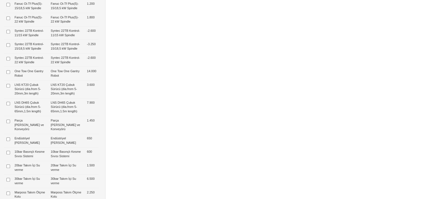
click at [6, 153] on td at bounding box center [8, 154] width 8 height 13
click at [8, 159] on td at bounding box center [8, 154] width 8 height 13
click at [8, 155] on input "checkbox" at bounding box center [8, 153] width 4 height 4
checkbox input "true"
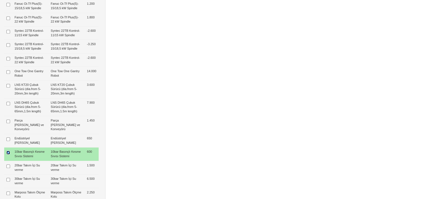
type input "600 $"
type input "59.600 $"
type input "1.427 $"
type input "68.972 €"
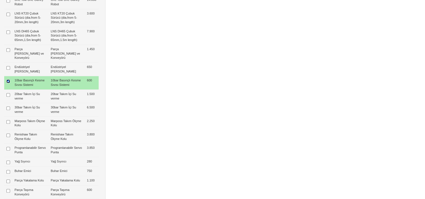
scroll to position [350, 0]
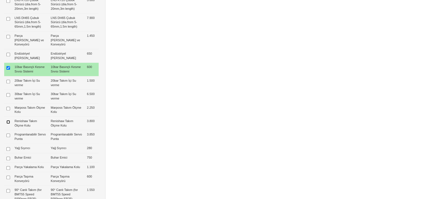
click at [8, 124] on input "checkbox" at bounding box center [8, 122] width 4 height 4
checkbox input "true"
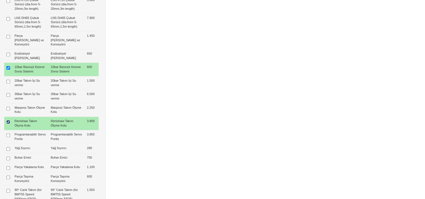
type input "4.400 $"
type input "63.400 $"
type input "1.517 $"
type input "73.370 €"
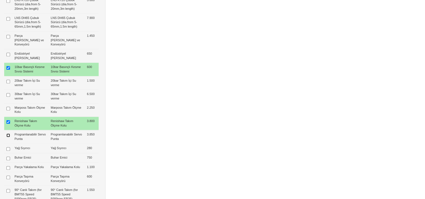
click at [8, 137] on input "checkbox" at bounding box center [8, 136] width 4 height 4
checkbox input "true"
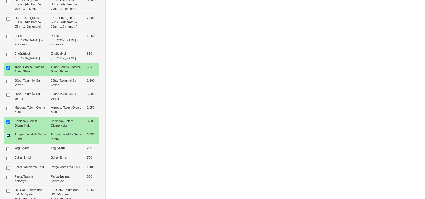
type input "8.250 $"
type input "67.250 $"
type input "67.200 $"
type input "1.610 $"
type input "77.825 €"
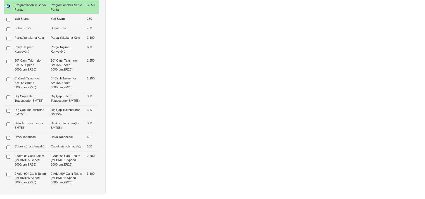
scroll to position [480, 0]
click at [8, 125] on input "checkbox" at bounding box center [8, 124] width 4 height 4
checkbox input "true"
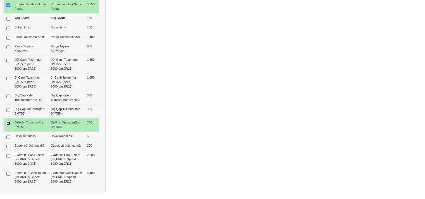
type input "8.550 $"
type input "67.550 $"
type input "67.600 $"
type input "1.617 $"
type input "78.172 €"
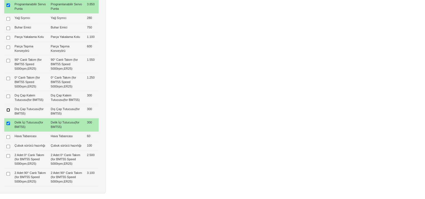
click at [8, 112] on input "checkbox" at bounding box center [8, 110] width 4 height 4
checkbox input "true"
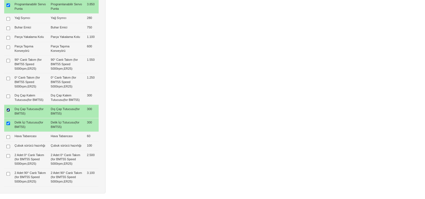
type input "8.850 $"
type input "67.850 $"
type input "67.800 $"
type input "1.624 $"
type input "78.520 €"
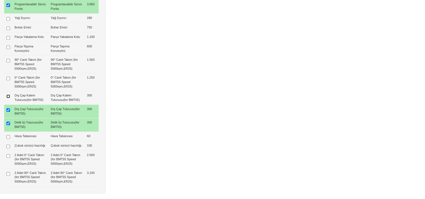
click at [9, 98] on input "checkbox" at bounding box center [8, 97] width 4 height 4
checkbox input "true"
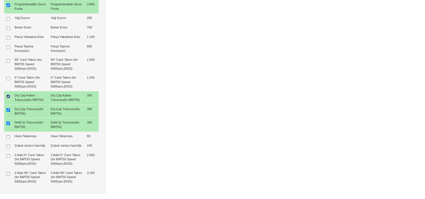
type input "9.150 $"
type input "68.150 $"
type input "68.200 $"
type input "1.631 $"
type input "78.867 €"
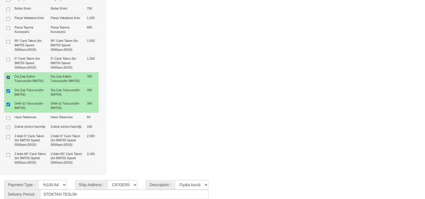
scroll to position [535, 0]
click at [7, 135] on input "checkbox" at bounding box center [8, 137] width 4 height 4
checkbox input "true"
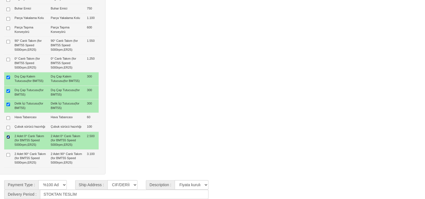
type input "11.650 $"
type input "70.650 $"
type input "70.600 $"
type input "1.691 $"
type input "81.760 €"
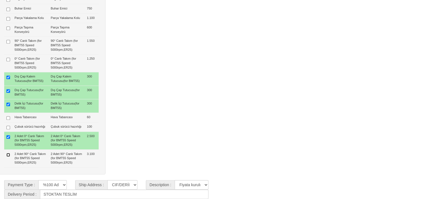
click at [8, 153] on input "checkbox" at bounding box center [8, 155] width 4 height 4
checkbox input "true"
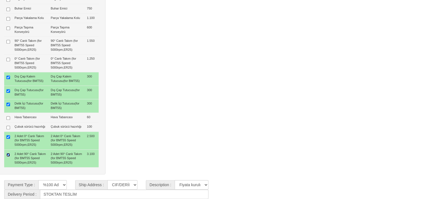
type input "14.750 $"
type input "73.750 $"
type input "73.800 $"
type input "1.765 $"
type input "85.347 €"
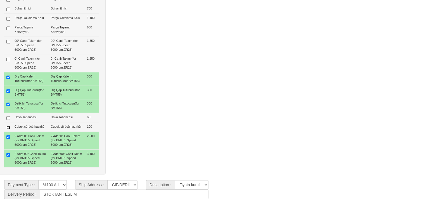
click at [8, 126] on input "checkbox" at bounding box center [8, 128] width 4 height 4
checkbox input "true"
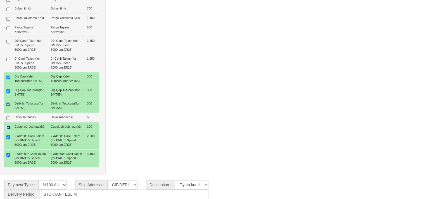
type input "14.850 $"
type input "73.850 $"
type input "1.768 $"
type input "85.463 €"
click at [8, 126] on input "checkbox" at bounding box center [8, 128] width 4 height 4
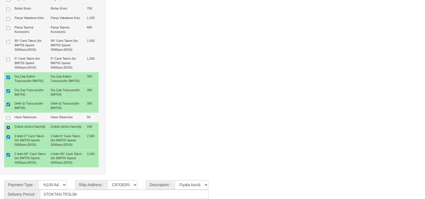
checkbox input "false"
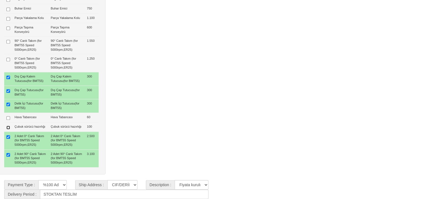
type input "14.750 $"
type input "73.750 $"
type input "1.765 $"
type input "85.347 €"
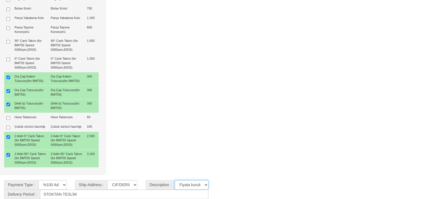
click at [187, 185] on select "**********" at bounding box center [192, 184] width 34 height 9
click at [175, 180] on select "**********" at bounding box center [192, 184] width 34 height 9
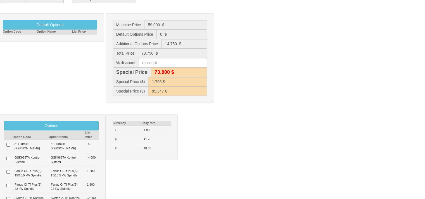
scroll to position [93, 0]
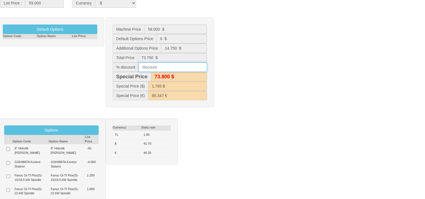
click at [163, 68] on input "text" at bounding box center [173, 67] width 68 height 9
type input "1"
type input "73.000 $"
type input "1.748 $"
type input "83.649 €"
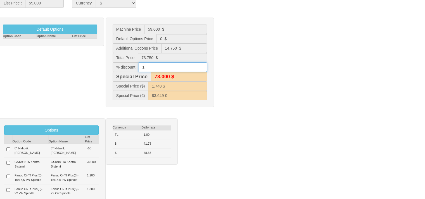
type input "13"
type input "64.200 $"
type input "1.536 $"
type input "64.599 €"
type input "1"
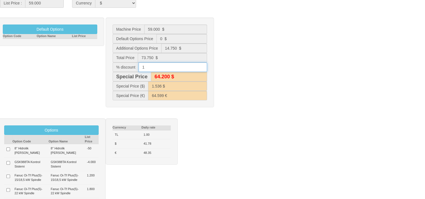
type input "73.000 $"
type input "1.748 $"
type input "83.649 €"
type input "13"
type input "64.200 $"
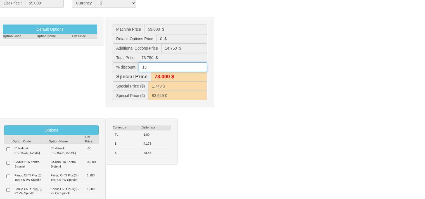
type input "1.536 $"
type input "64.599 €"
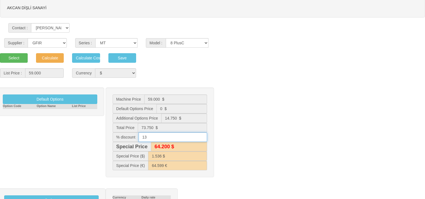
scroll to position [0, 0]
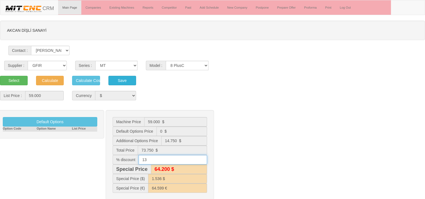
type input "13"
click at [125, 82] on button "Save" at bounding box center [122, 80] width 28 height 9
click at [190, 64] on select "10-1300 10-1300C 10-500 10-500C 10-800 10-800C 4530 6-200 8 Plus 8 PlusC 8-300 …" at bounding box center [187, 65] width 43 height 9
select select "311"
click at [166, 61] on select "10-1300 10-1300C 10-500 10-500C 10-800 10-800C 4530 6-200 8 Plus 8 PlusC 8-300 …" at bounding box center [187, 65] width 43 height 9
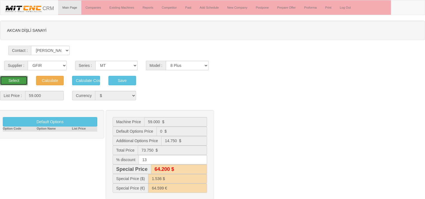
click at [23, 79] on button "Select" at bounding box center [14, 80] width 28 height 9
type input "53.900"
type input "53.900 $"
type input "0 $"
type input "53.900 $"
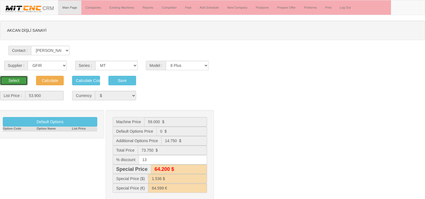
type input "46.900 $"
type input "1.122 $"
type input "47.212 €"
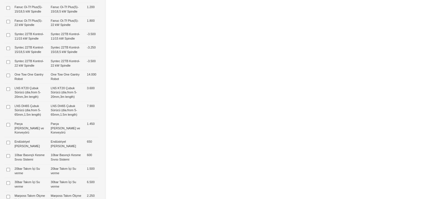
scroll to position [262, 0]
click at [8, 157] on input "checkbox" at bounding box center [8, 156] width 4 height 4
checkbox input "true"
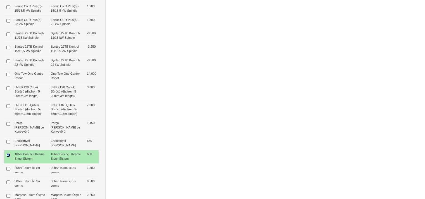
type input "600 $"
type input "54.500 $"
type input "47.400 $"
type input "1.135 $"
type input "47.738 €"
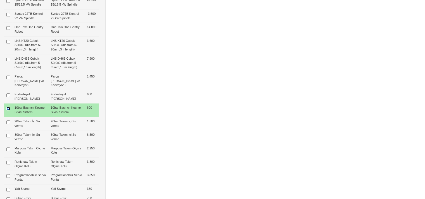
scroll to position [311, 0]
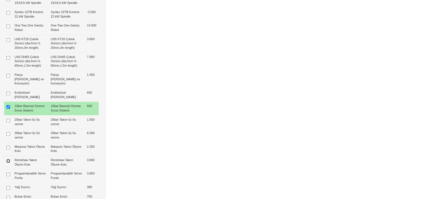
click at [8, 163] on input "checkbox" at bounding box center [8, 161] width 4 height 4
checkbox input "true"
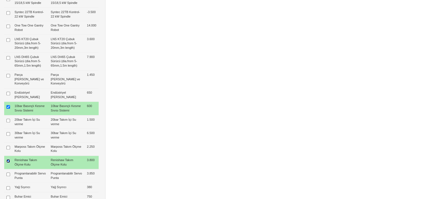
type input "4.400 $"
type input "58.300 $"
type input "50.700 $"
type input "1.214 $"
type input "51.066 €"
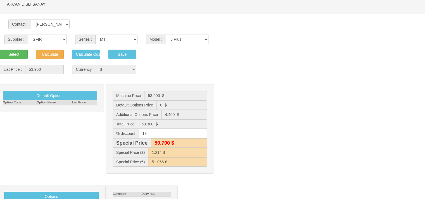
scroll to position [26, 0]
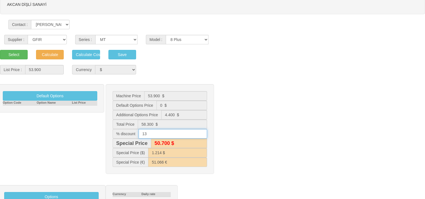
click at [148, 133] on input "13" at bounding box center [173, 133] width 68 height 9
type input "1"
type input "57.700 $"
type input "1.381 $"
type input "66.125 €"
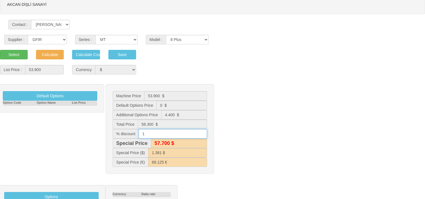
type input "12"
type input "51.300 $"
type input "1.228 $"
type input "52.247 €"
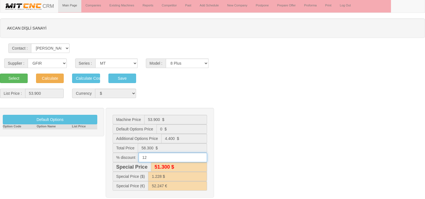
scroll to position [0, 0]
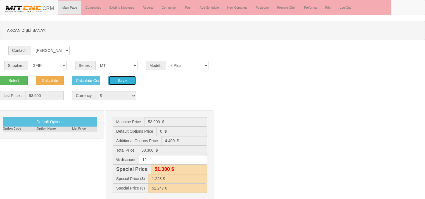
click at [127, 84] on button "Save" at bounding box center [122, 80] width 28 height 9
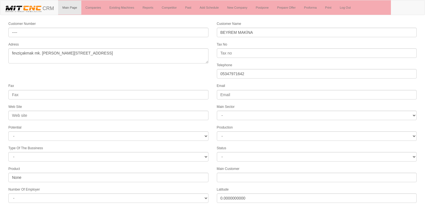
select select "1232"
select select
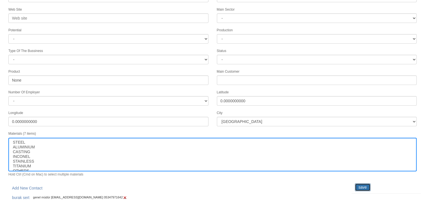
click at [362, 184] on input "save" at bounding box center [363, 187] width 16 height 8
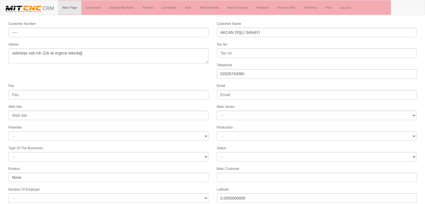
select select "1249"
select select
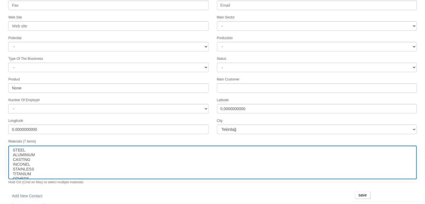
scroll to position [111, 0]
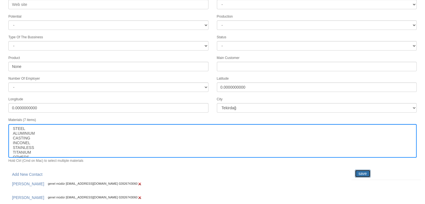
click at [361, 170] on input "save" at bounding box center [363, 174] width 16 height 8
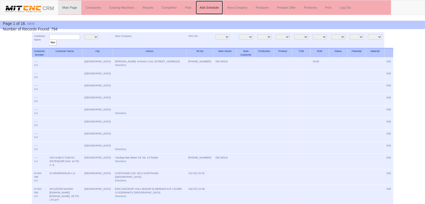
click at [207, 5] on link "Add Schedule" at bounding box center [210, 8] width 28 height 14
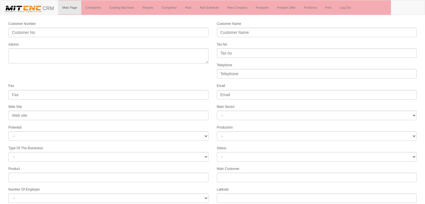
select select
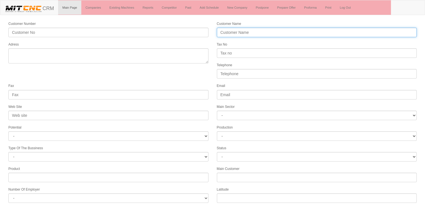
click at [246, 32] on input "Customer Name" at bounding box center [317, 32] width 200 height 9
type input "MİRAÇ MAKİNA"
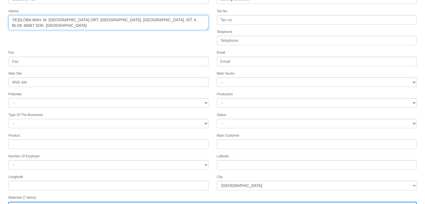
scroll to position [84, 0]
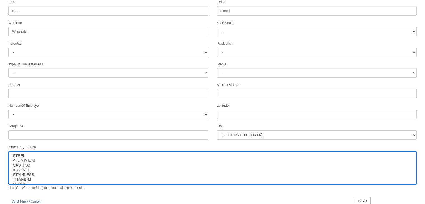
type textarea "YEŞİLOBA MAH. M. [GEOGRAPHIC_DATA] ORT. [GEOGRAPHIC_DATA]. [GEOGRAPHIC_DATA]. S…"
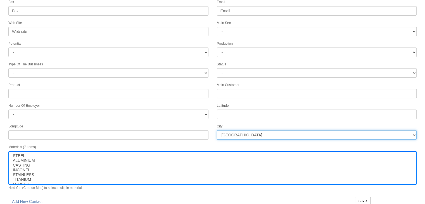
click at [239, 133] on select "[GEOGRAPHIC_DATA] [GEOGRAPHIC_DATA] [GEOGRAPHIC_DATA] [GEOGRAPHIC_DATA] Ağrı [G…" at bounding box center [317, 134] width 200 height 9
select select "1192"
click at [217, 130] on select "[GEOGRAPHIC_DATA] [GEOGRAPHIC_DATA] [GEOGRAPHIC_DATA] [GEOGRAPHIC_DATA] Ağrı [G…" at bounding box center [317, 134] width 200 height 9
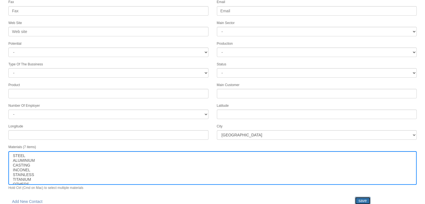
click at [359, 197] on input "save" at bounding box center [363, 201] width 16 height 8
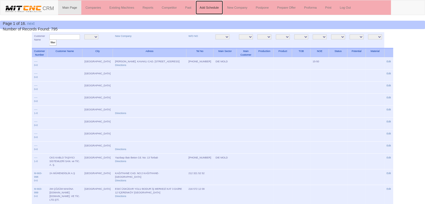
click at [211, 6] on link "Add Schedule" at bounding box center [210, 8] width 28 height 14
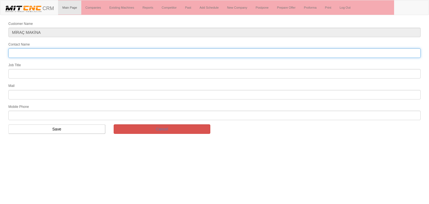
click at [67, 53] on input "Contact Name" at bounding box center [214, 52] width 412 height 9
type input "KADİR NERGİZ"
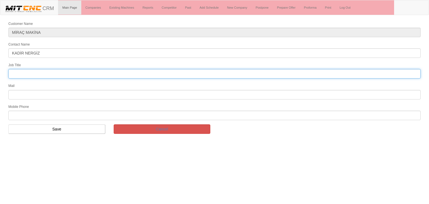
click at [49, 72] on input "text" at bounding box center [214, 73] width 412 height 9
type input "FİNANS MÜDÜRÜ"
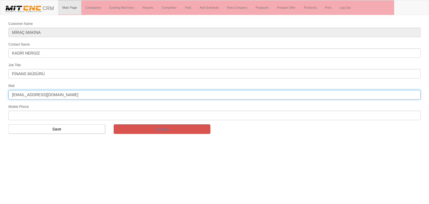
type input "[EMAIL_ADDRESS][DOMAIN_NAME]"
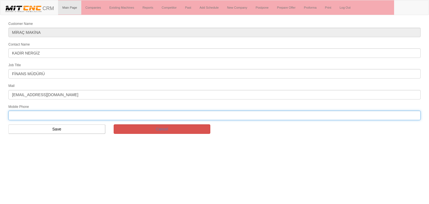
click at [66, 113] on input "text" at bounding box center [214, 115] width 412 height 9
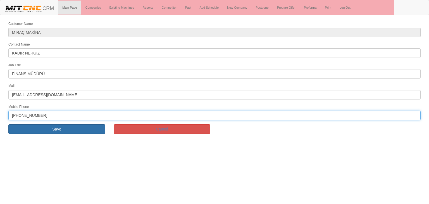
type input "[PHONE_NUMBER]"
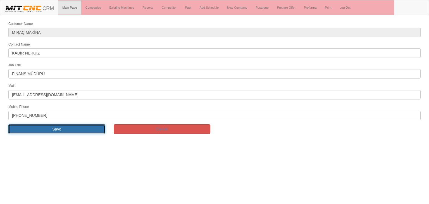
click at [64, 127] on input "Save" at bounding box center [56, 128] width 97 height 9
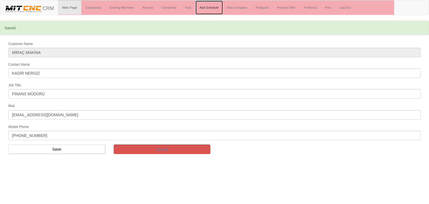
click at [204, 6] on link "Add Schedule" at bounding box center [210, 8] width 28 height 14
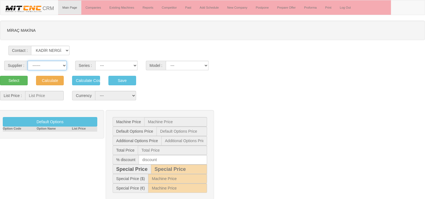
click at [60, 64] on select "------ PEAKART COSMOS GFIR DUOBEI BQ DK" at bounding box center [47, 65] width 39 height 9
select select "4"
click at [28, 61] on select "------ PEAKART COSMOS GFIR DUOBEI BQ DK" at bounding box center [47, 65] width 39 height 9
click at [117, 67] on select "CVM MILLTAP MT" at bounding box center [116, 65] width 42 height 9
select select "21"
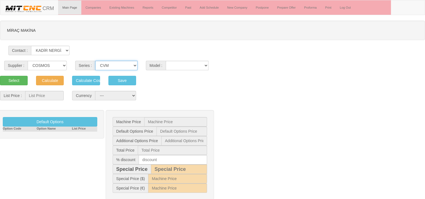
click at [95, 61] on select "CVM MILLTAP MT" at bounding box center [116, 65] width 42 height 9
click at [177, 66] on select "1050 1160 1365 1370 700 800" at bounding box center [187, 65] width 43 height 9
select select "301"
click at [166, 61] on select "1050 1160 1365 1370 700 800" at bounding box center [187, 65] width 43 height 9
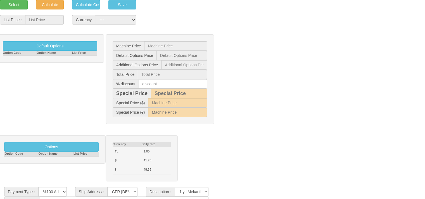
scroll to position [76, 4]
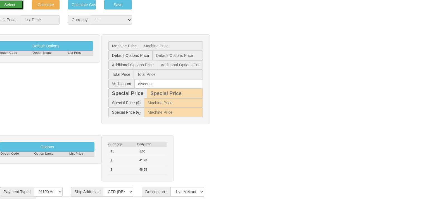
click at [7, 4] on button "Select" at bounding box center [10, 4] width 28 height 9
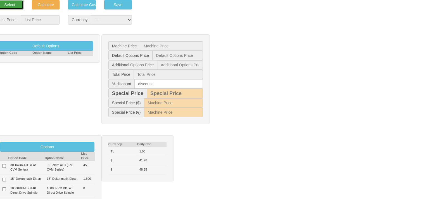
type input "52.000"
select select "2"
type input "52.000 $"
type input "0 $"
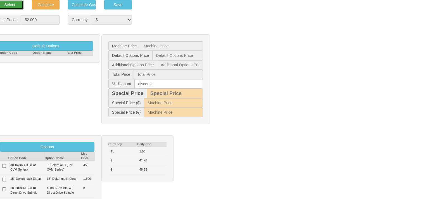
type input "52.000 $"
type input "1.245 $"
type input "60.177 €"
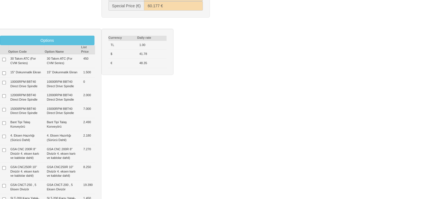
scroll to position [183, 0]
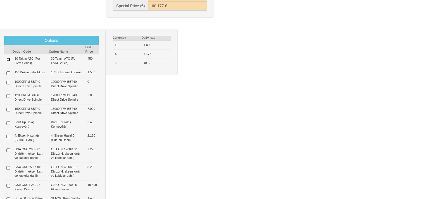
click at [8, 58] on input "checkbox" at bounding box center [8, 60] width 4 height 4
checkbox input "true"
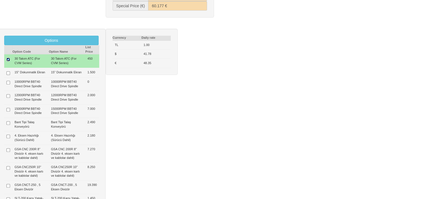
type input "450 $"
type input "52.450 $"
type input "52.400 $"
type input "1.255 $"
type input "60.698 €"
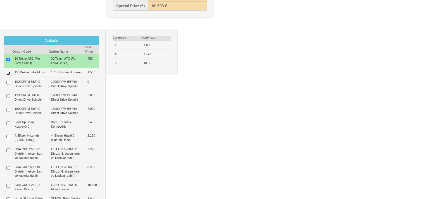
click at [7, 72] on input "checkbox" at bounding box center [8, 74] width 4 height 4
checkbox input "true"
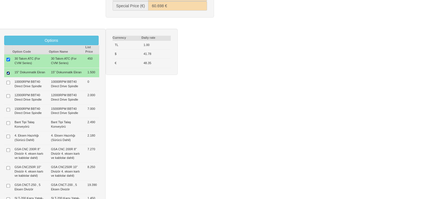
type input "1.950 $"
type input "53.950 $"
type input "54.000 $"
type input "1.291 $"
type input "62.434 €"
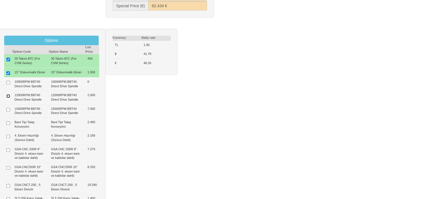
click at [7, 98] on input "checkbox" at bounding box center [8, 96] width 4 height 4
checkbox input "true"
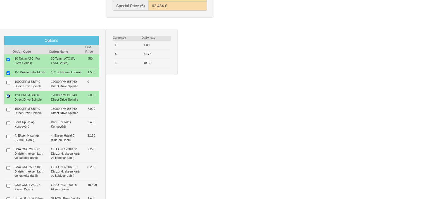
type input "3.950 $"
type input "55.950 $"
type input "56.000 $"
type input "1.339 $"
type input "64.748 €"
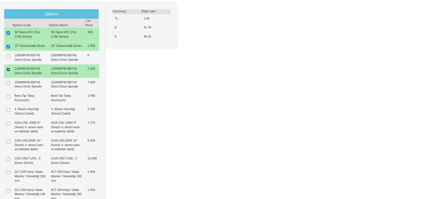
scroll to position [211, 0]
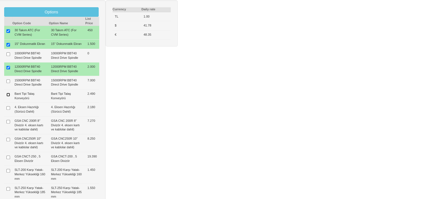
click at [8, 96] on input "checkbox" at bounding box center [8, 95] width 4 height 4
checkbox input "true"
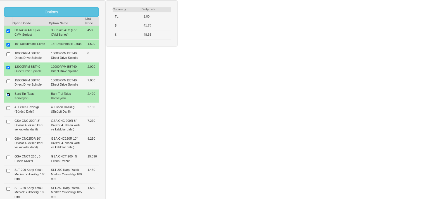
type input "6.440 $"
type input "58.440 $"
type input "58.400 $"
type input "1.399 $"
type input "67.630 €"
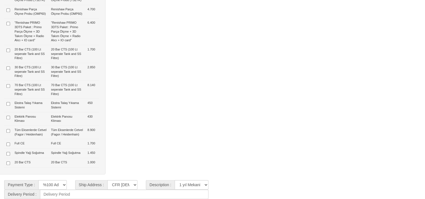
scroll to position [483, 0]
click at [8, 146] on input "checkbox" at bounding box center [8, 145] width 4 height 4
checkbox input "true"
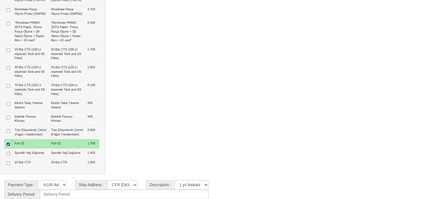
type input "8.140 $"
type input "60.140 $"
type input "60.100 $"
type input "1.439 $"
type input "69.597 €"
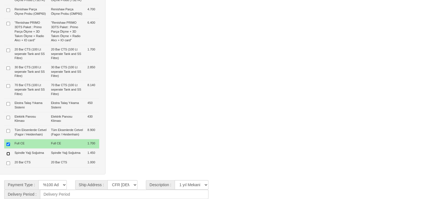
click at [8, 156] on input "checkbox" at bounding box center [8, 154] width 4 height 4
checkbox input "true"
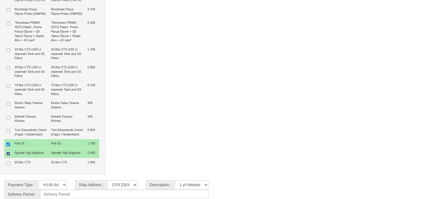
type input "9.590 $"
type input "61.590 $"
type input "61.600 $"
type input "1.474 $"
type input "71.275 €"
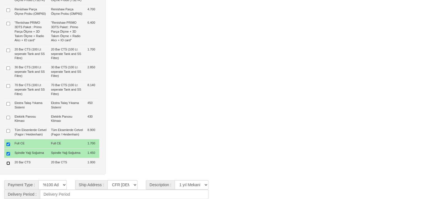
click at [7, 165] on input "checkbox" at bounding box center [8, 164] width 4 height 4
checkbox input "true"
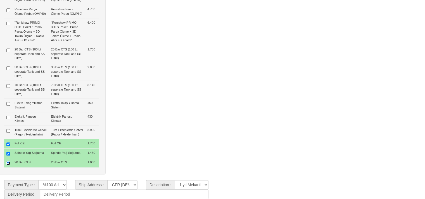
type input "10.590 $"
type input "62.590 $"
type input "62.600 $"
type input "1.498 $"
type input "72.432 €"
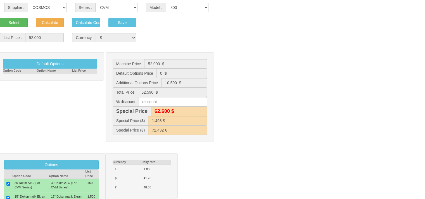
scroll to position [0, 0]
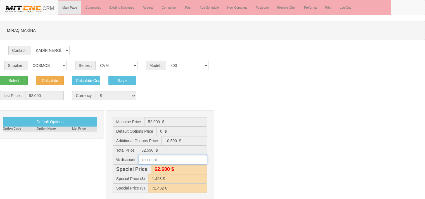
click at [159, 161] on input "text" at bounding box center [173, 159] width 68 height 9
type input "1"
type input "62.000 $"
type input "1.483 $"
type input "70.991 €"
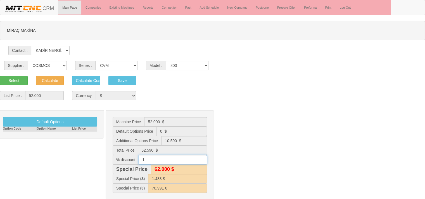
type input "15"
type input "53.200 $"
type input "1.273 $"
type input "52.332 €"
type input "1"
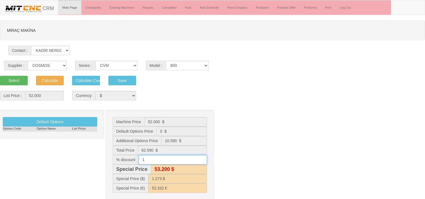
type input "62.000 $"
type input "1.483 $"
type input "70.991 €"
type input "16"
type input "52.600 $"
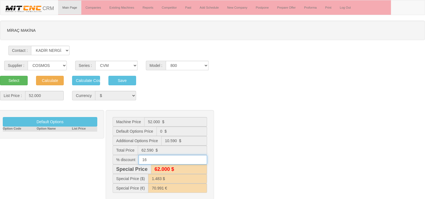
type input "1.258 $"
type input "51.108 €"
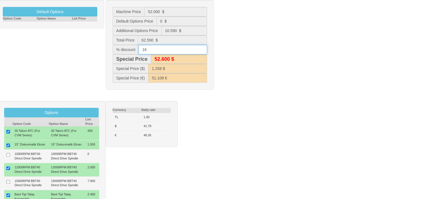
scroll to position [140, 0]
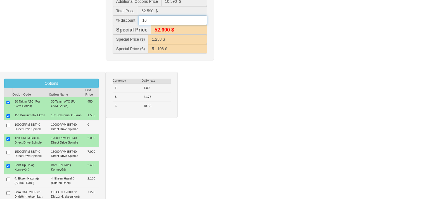
type input "1"
type input "62.000 $"
type input "1.483 $"
type input "70.991 €"
type input "12"
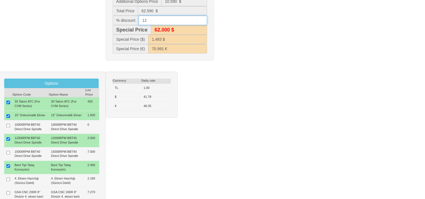
type input "55.100 $"
type input "1.318 $"
type input "56.092 €"
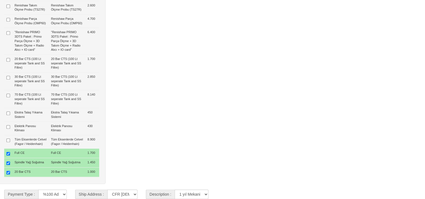
scroll to position [503, 0]
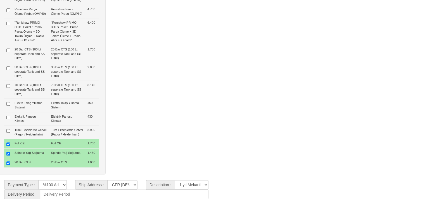
type input "12"
click at [80, 196] on input at bounding box center [124, 194] width 168 height 9
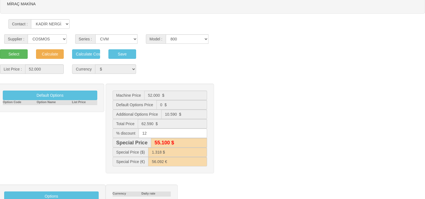
scroll to position [0, 0]
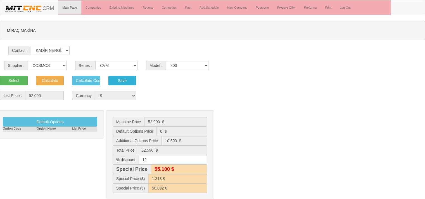
type input "65"
click at [121, 81] on button "Save" at bounding box center [122, 80] width 28 height 9
click at [173, 67] on select "1050 1160 1365 1370 700 800" at bounding box center [187, 65] width 43 height 9
select select "302"
click at [166, 61] on select "1050 1160 1365 1370 700 800" at bounding box center [187, 65] width 43 height 9
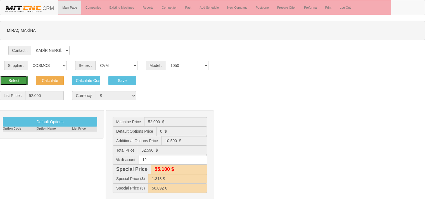
click at [7, 80] on button "Select" at bounding box center [14, 80] width 28 height 9
type input "50.100"
type input "50.100 $"
type input "0 $"
type input "50.100 $"
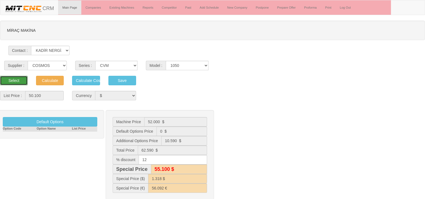
type input "44.100 $"
type input "1.055 $"
type input "44.898 €"
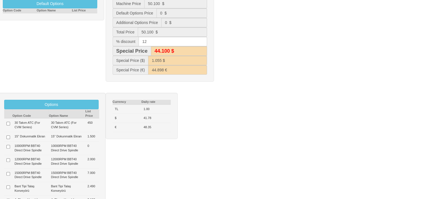
scroll to position [121, 0]
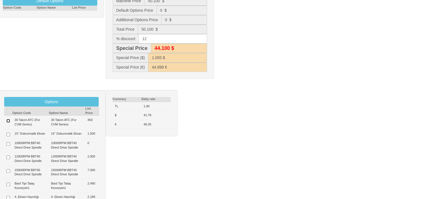
click at [9, 120] on input "checkbox" at bounding box center [8, 121] width 4 height 4
checkbox input "true"
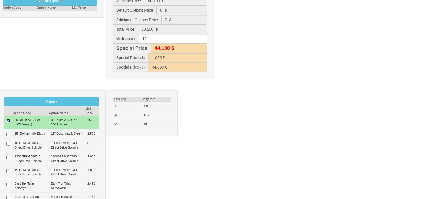
type input "450 $"
type input "50.550 $"
type input "44.500 $"
type input "1.065 $"
type input "45.302 €"
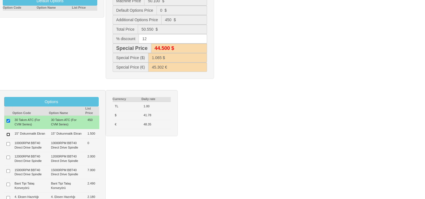
click at [8, 135] on input "checkbox" at bounding box center [8, 135] width 4 height 4
checkbox input "true"
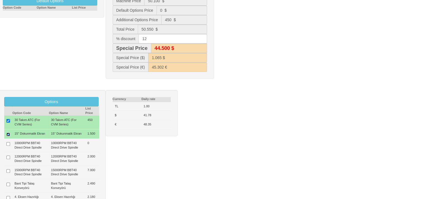
type input "1.950 $"
type input "52.050 $"
type input "45.800 $"
type input "1.096 $"
type input "46.646 €"
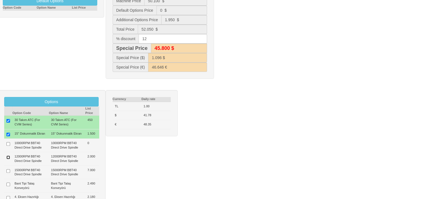
click at [8, 159] on input "checkbox" at bounding box center [8, 158] width 4 height 4
checkbox input "true"
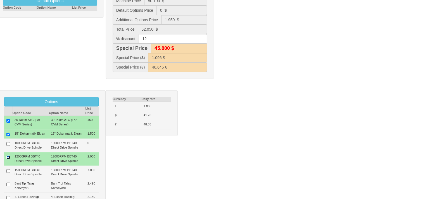
type input "3.950 $"
type input "54.050 $"
type input "47.600 $"
type input "1.138 $"
type input "48.438 €"
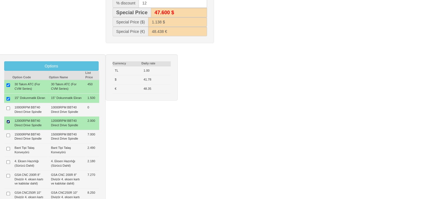
scroll to position [163, 0]
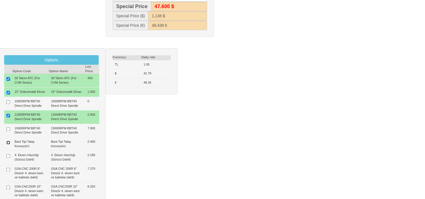
click at [8, 144] on input "checkbox" at bounding box center [8, 143] width 4 height 4
checkbox input "true"
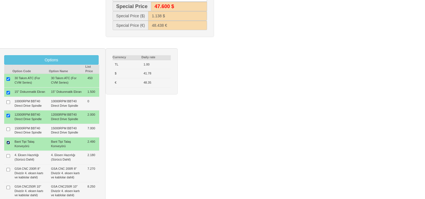
type input "6.440 $"
type input "56.540 $"
type input "49.800 $"
type input "1.191 $"
type input "50.670 €"
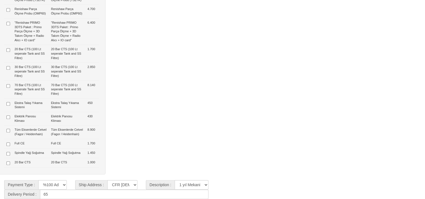
scroll to position [491, 0]
click at [7, 146] on input "checkbox" at bounding box center [8, 145] width 4 height 4
checkbox input "true"
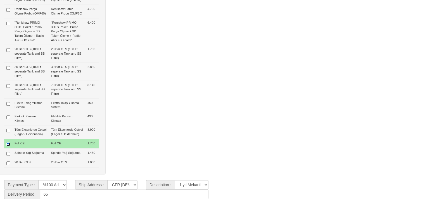
type input "8.140 $"
type input "58.240 $"
type input "51.300 $"
type input "1.227 $"
type input "52.193 €"
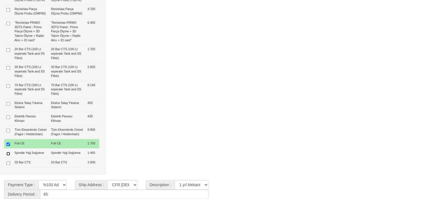
click at [9, 156] on input "checkbox" at bounding box center [8, 154] width 4 height 4
checkbox input "true"
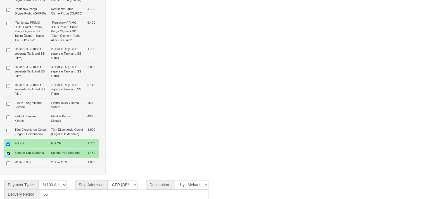
type input "9.590 $"
type input "59.690 $"
type input "52.500 $"
type input "1.257 $"
type input "53.493 €"
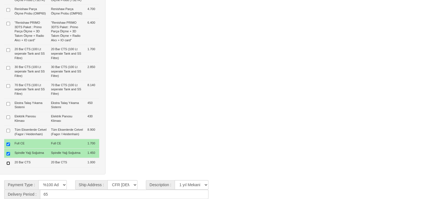
click at [7, 165] on input "checkbox" at bounding box center [8, 164] width 4 height 4
checkbox input "true"
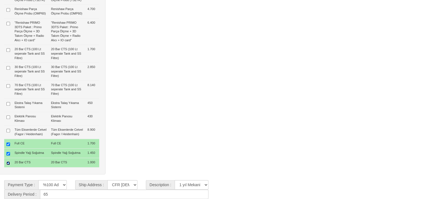
type input "10.590 $"
type input "60.690 $"
type input "53.400 $"
type input "1.278 $"
type input "54.389 €"
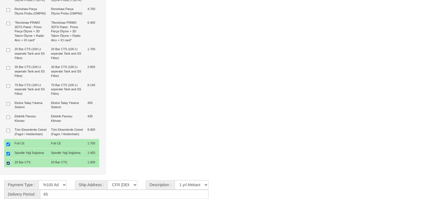
scroll to position [517, 0]
click at [58, 195] on input "65" at bounding box center [124, 194] width 168 height 9
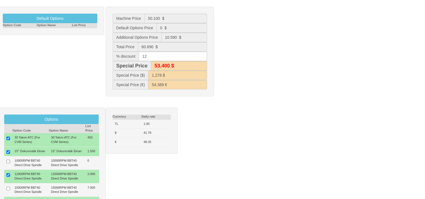
scroll to position [103, 0]
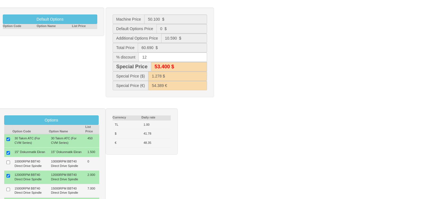
type input "60"
click at [150, 56] on input "12" at bounding box center [173, 57] width 68 height 9
type input "1"
type input "60.100 $"
type input "1.438 $"
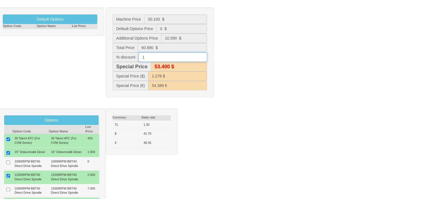
type input "68.836 €"
type input "10"
type input "54.600 $"
type input "1.307 $"
type input "56.889 €"
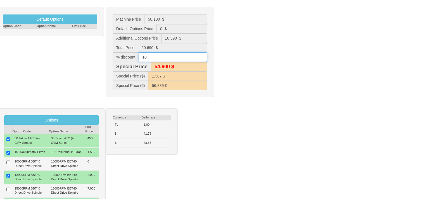
type input "1"
type input "60.100 $"
type input "1.438 $"
type input "68.836 €"
type input "60.700 $"
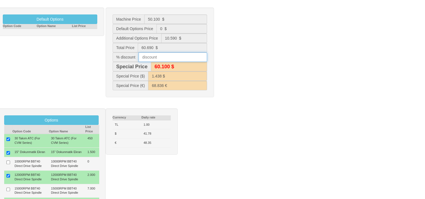
type input "1.453 $"
type input "70.234 €"
type input "7"
type input "56.400 $"
type input "1.351 $"
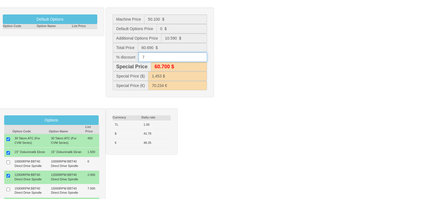
type input "60.745 €"
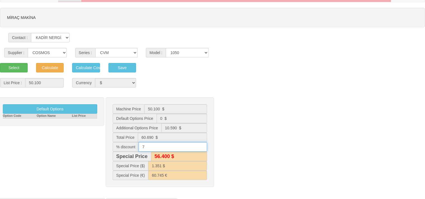
scroll to position [0, 0]
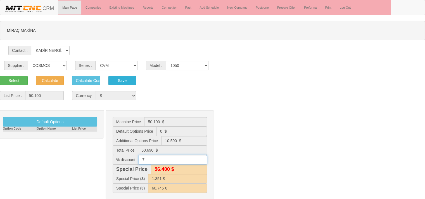
type input "7"
click at [123, 82] on button "Save" at bounding box center [122, 80] width 28 height 9
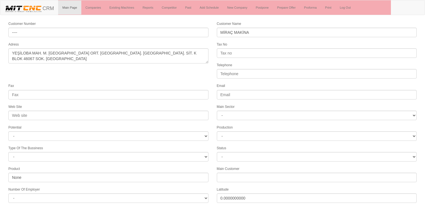
select select "1192"
select select
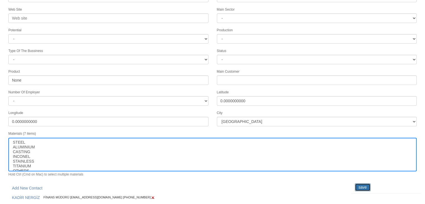
click at [363, 183] on input "save" at bounding box center [363, 187] width 16 height 8
